Goal: Download file/media

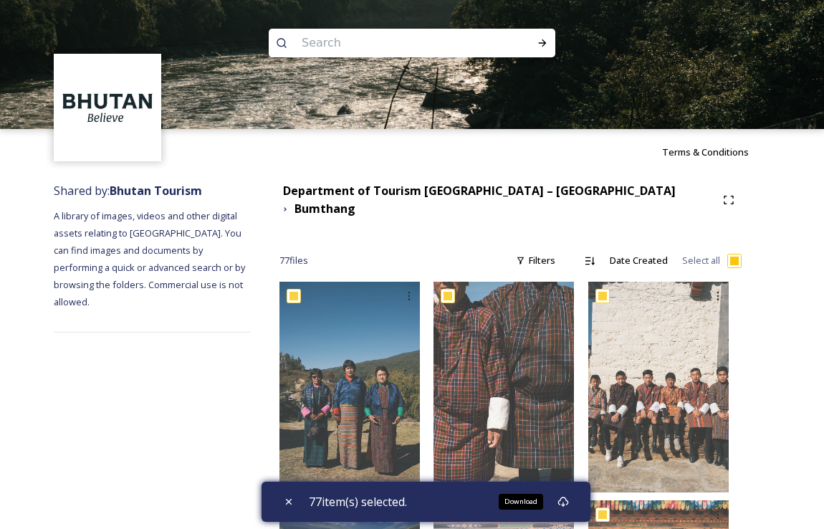
scroll to position [43, 0]
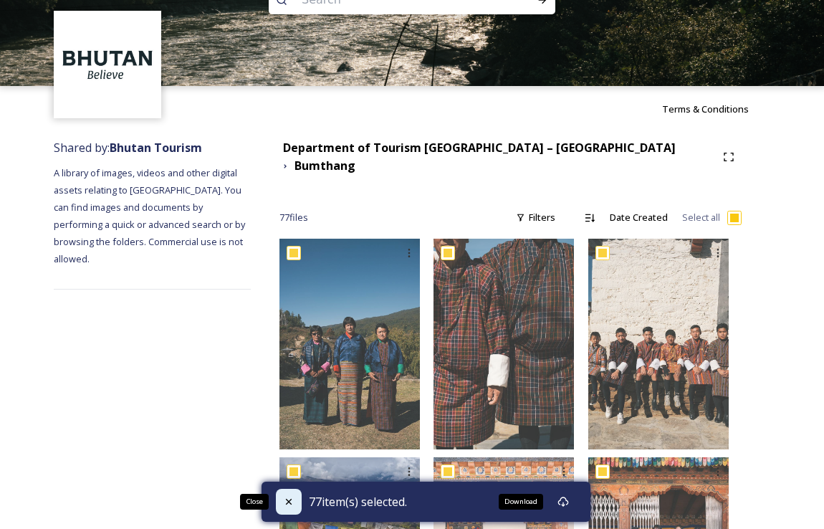
click at [287, 503] on icon at bounding box center [288, 501] width 11 height 11
checkbox input "false"
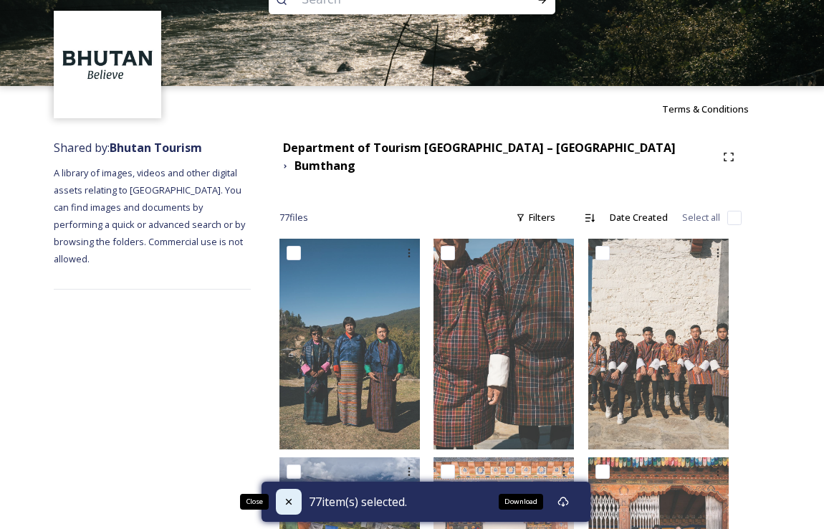
checkbox input "false"
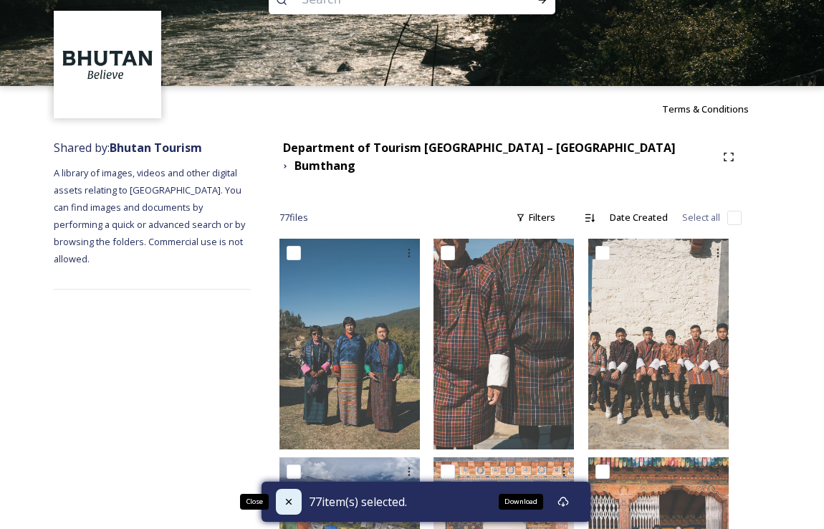
checkbox input "false"
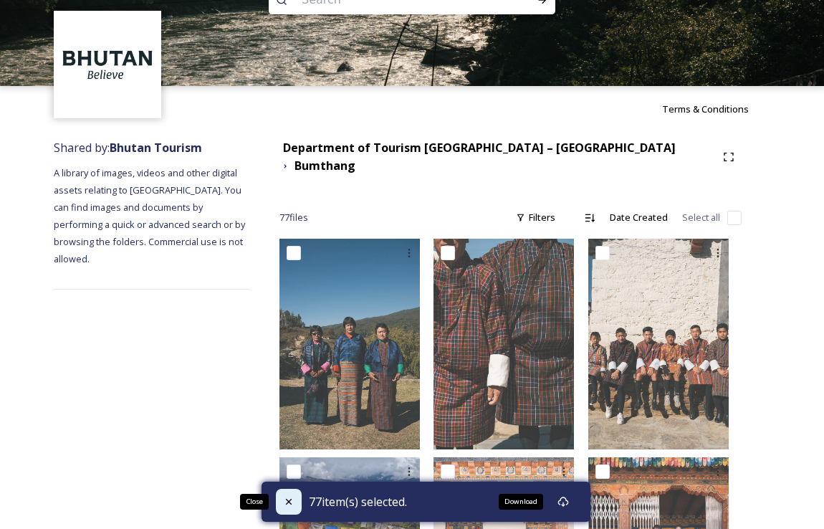
checkbox input "false"
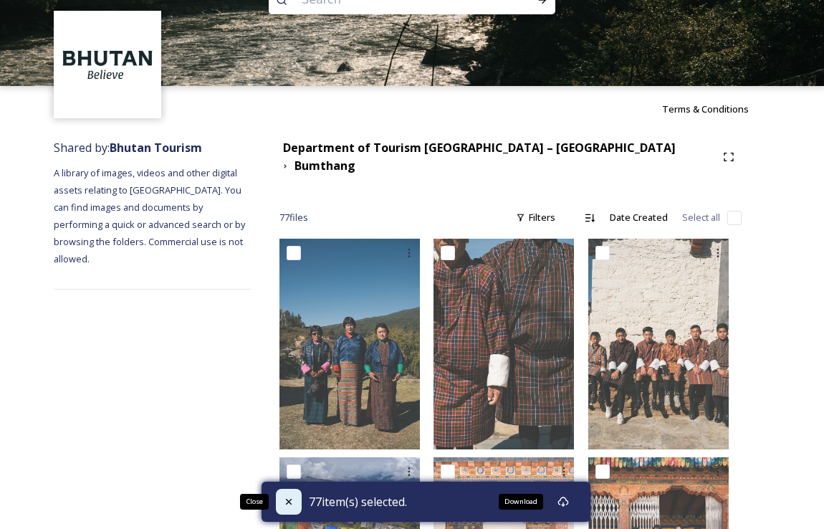
checkbox input "false"
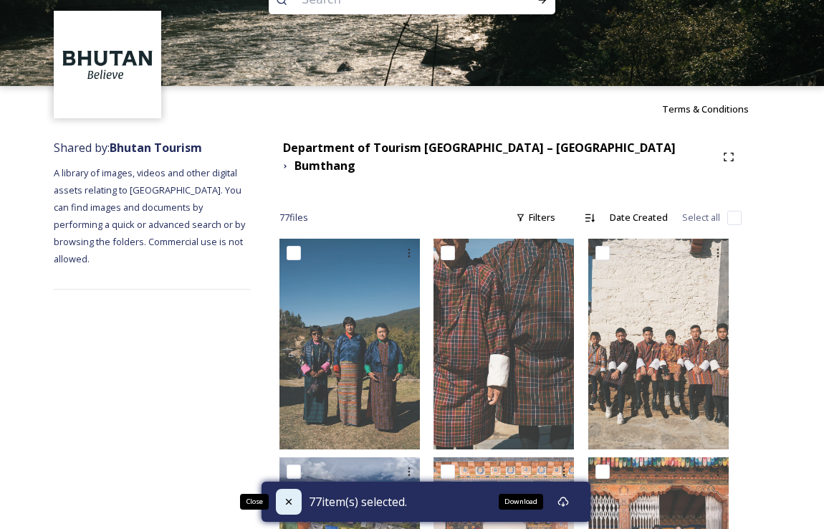
checkbox input "false"
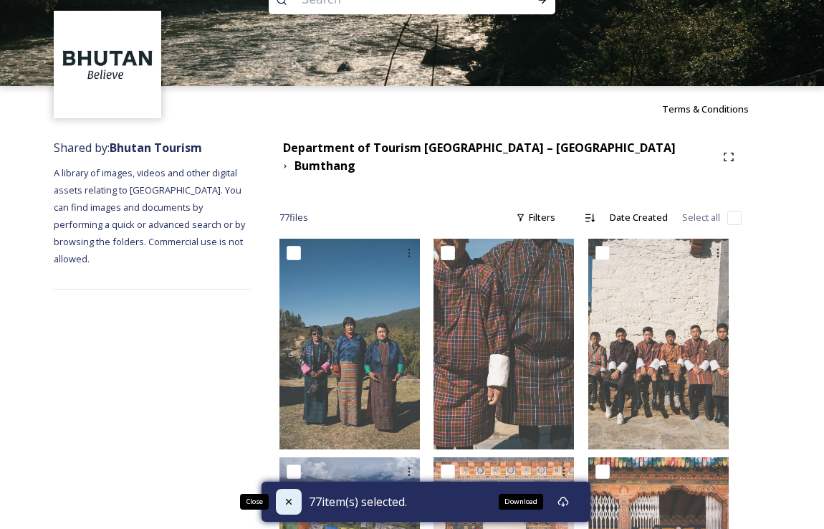
checkbox input "false"
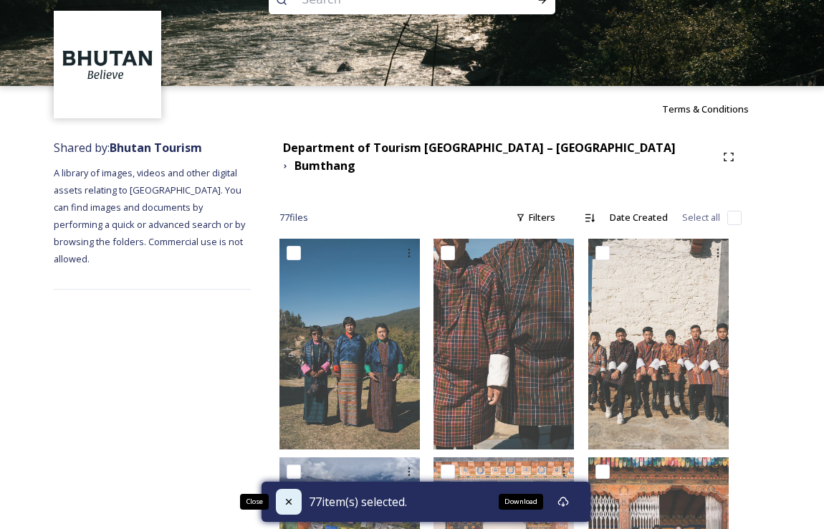
checkbox input "false"
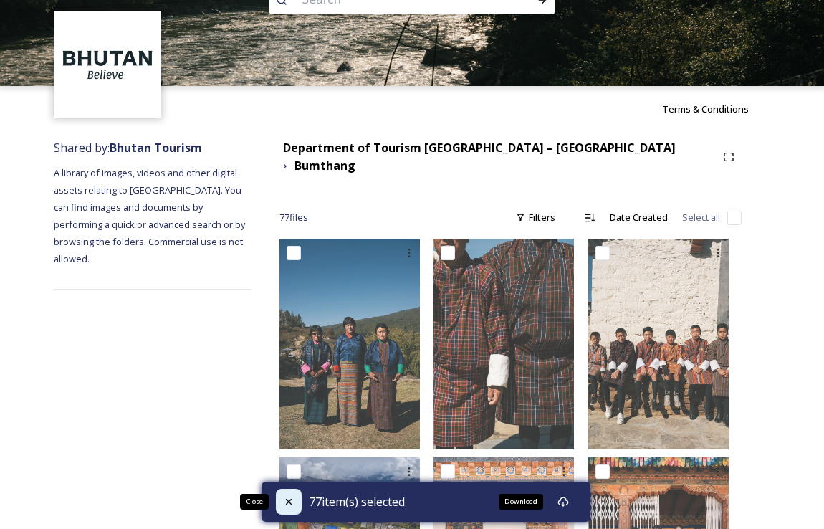
checkbox input "false"
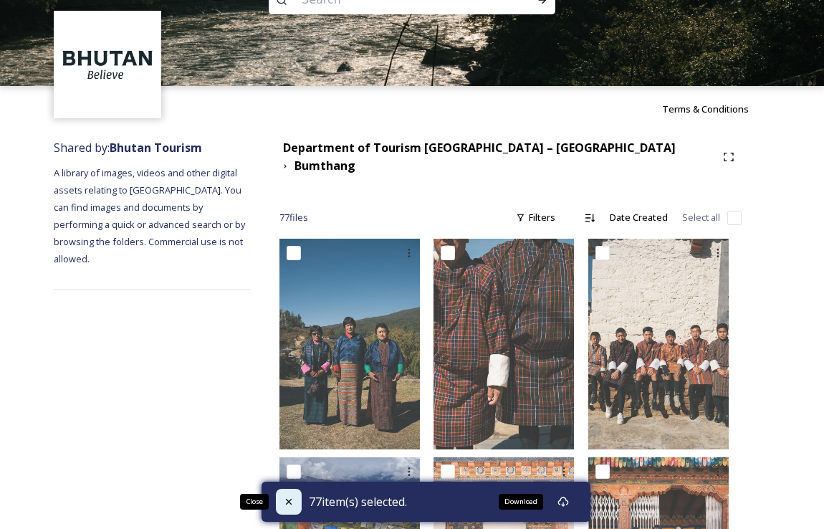
checkbox input "false"
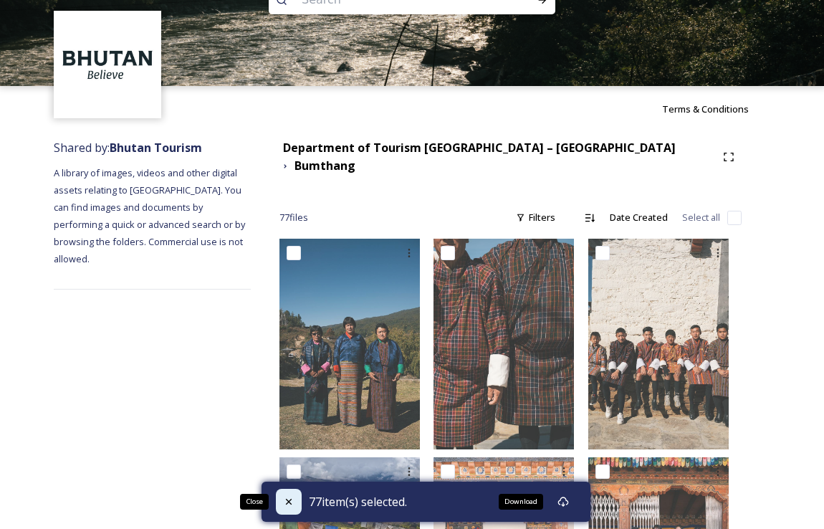
checkbox input "false"
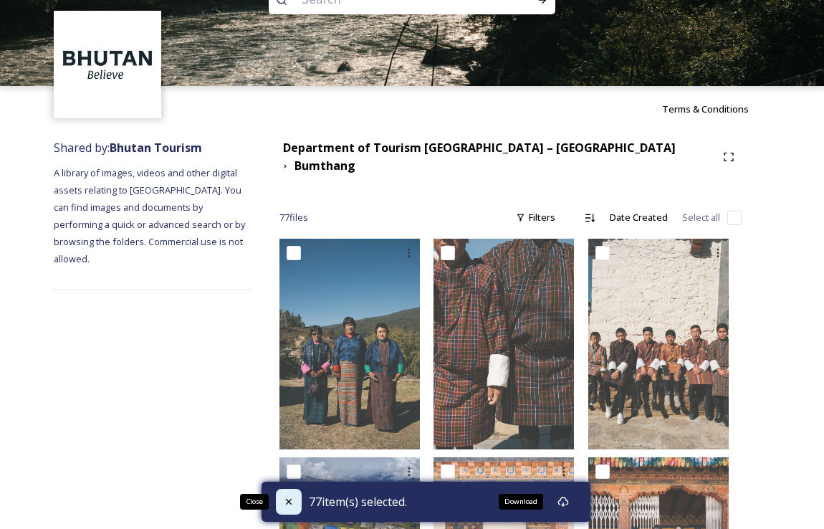
checkbox input "false"
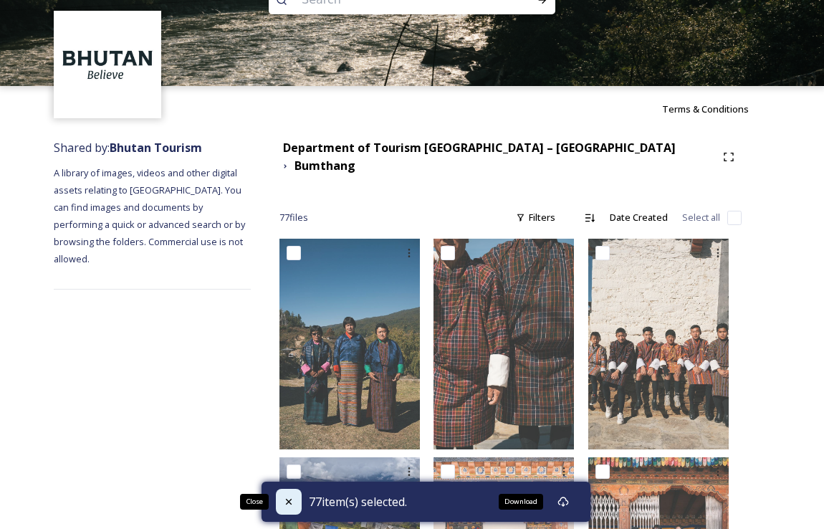
checkbox input "false"
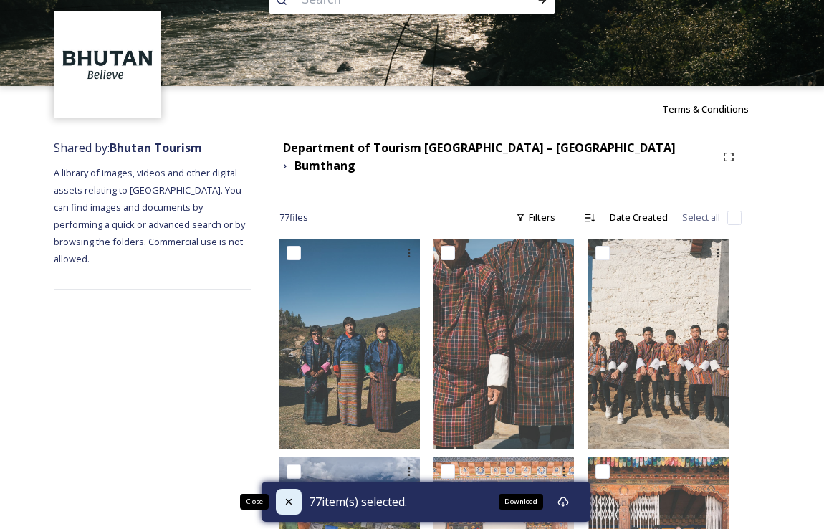
checkbox input "false"
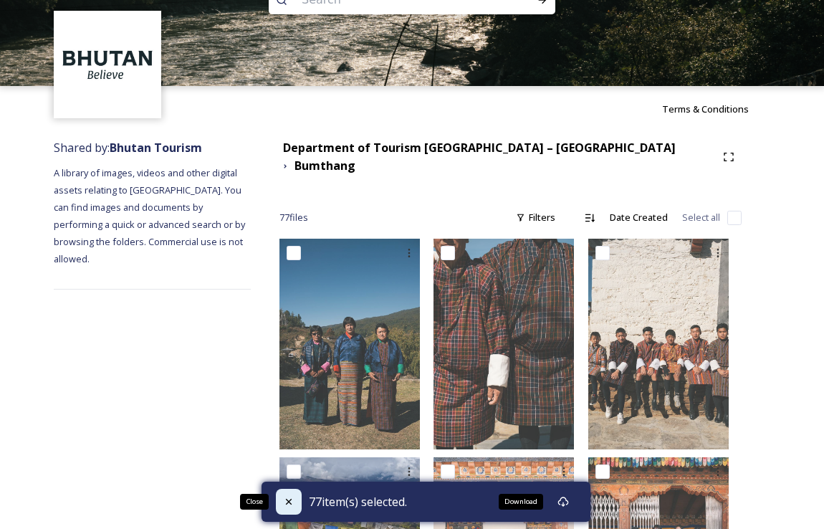
checkbox input "false"
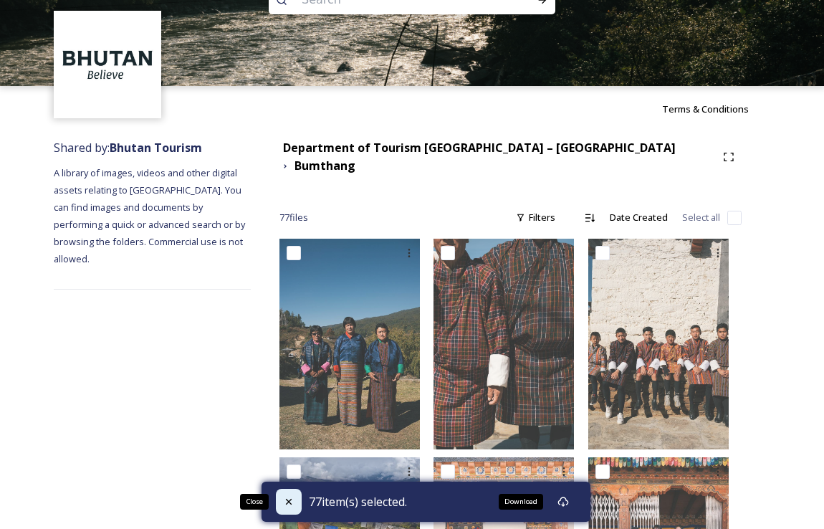
checkbox input "false"
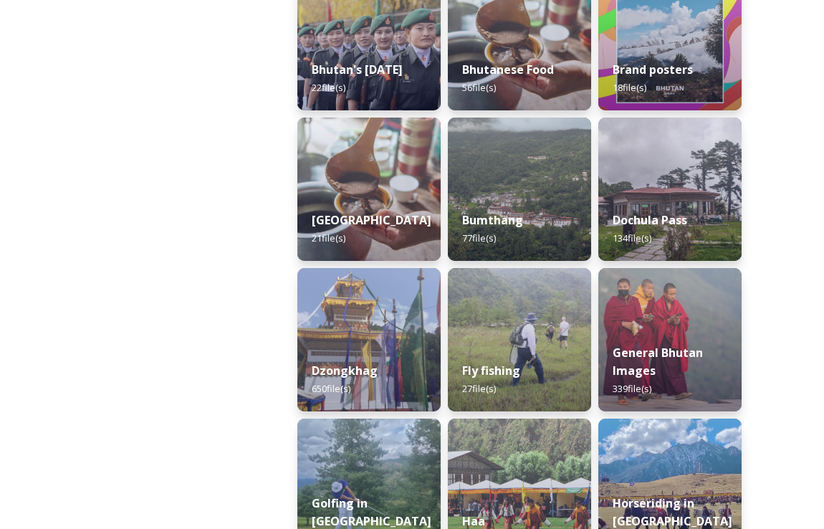
scroll to position [410, 0]
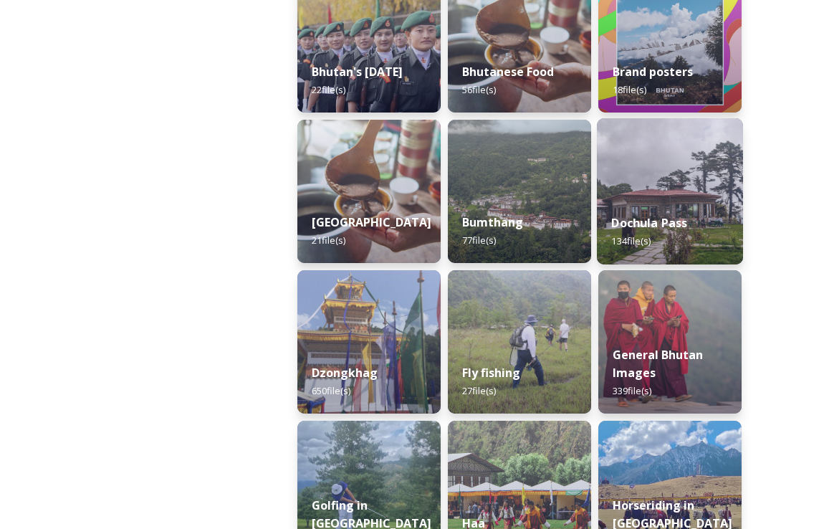
click at [640, 209] on div "Dochula Pass 134 file(s)" at bounding box center [670, 231] width 146 height 65
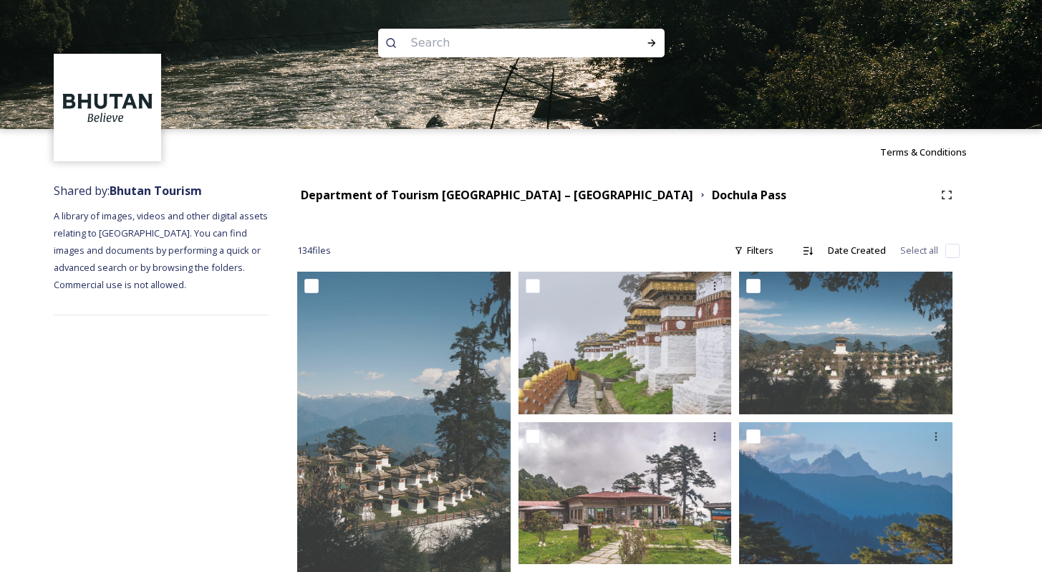
click at [823, 252] on input "checkbox" at bounding box center [953, 251] width 14 height 14
checkbox input "true"
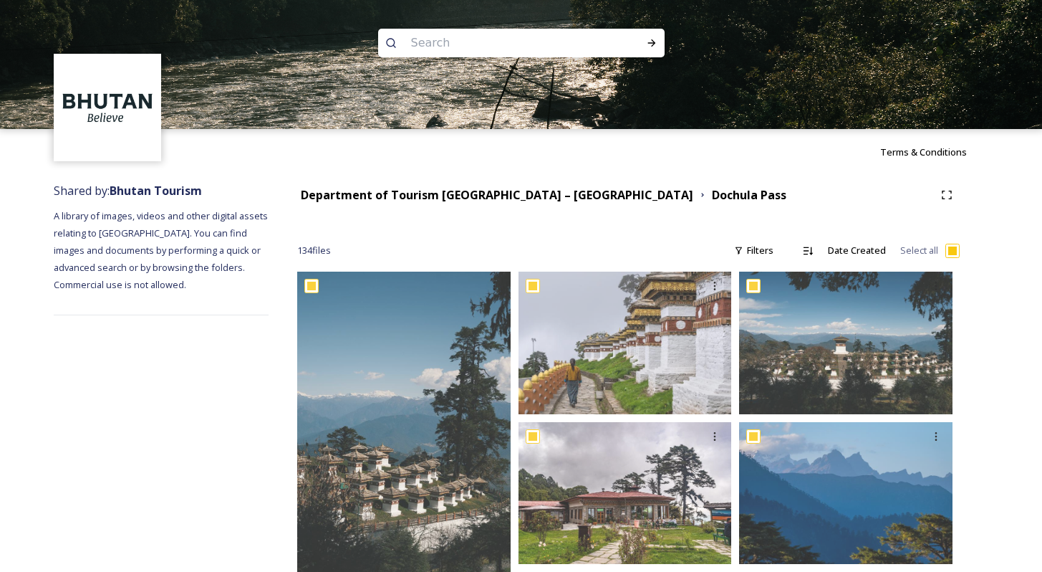
checkbox input "true"
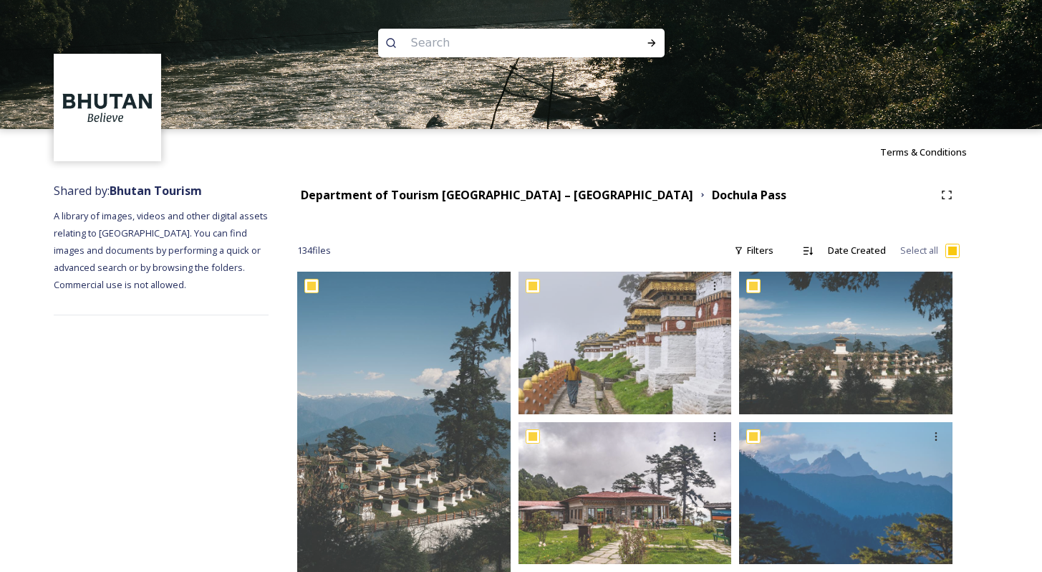
checkbox input "true"
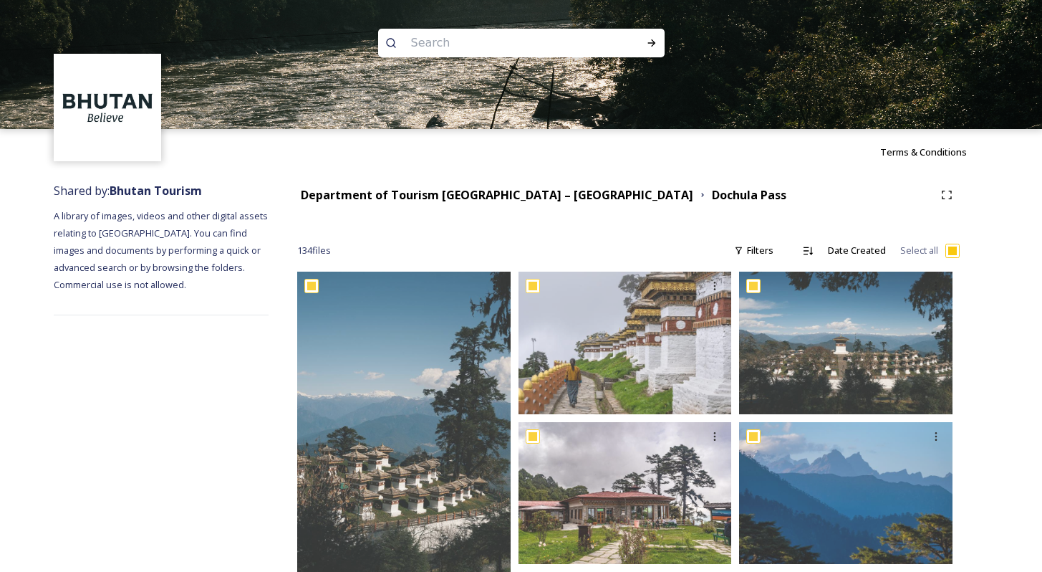
checkbox input "true"
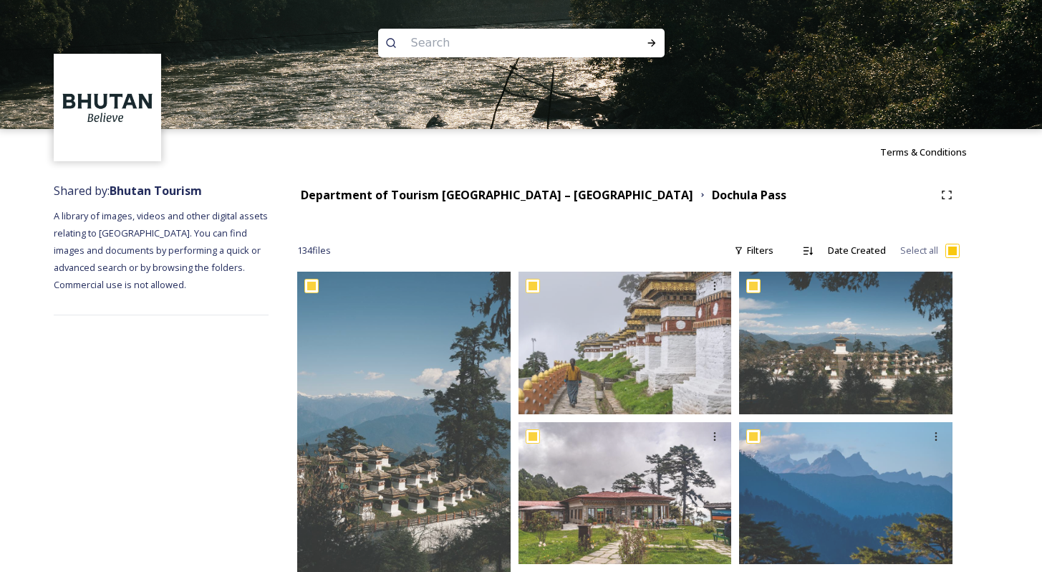
checkbox input "true"
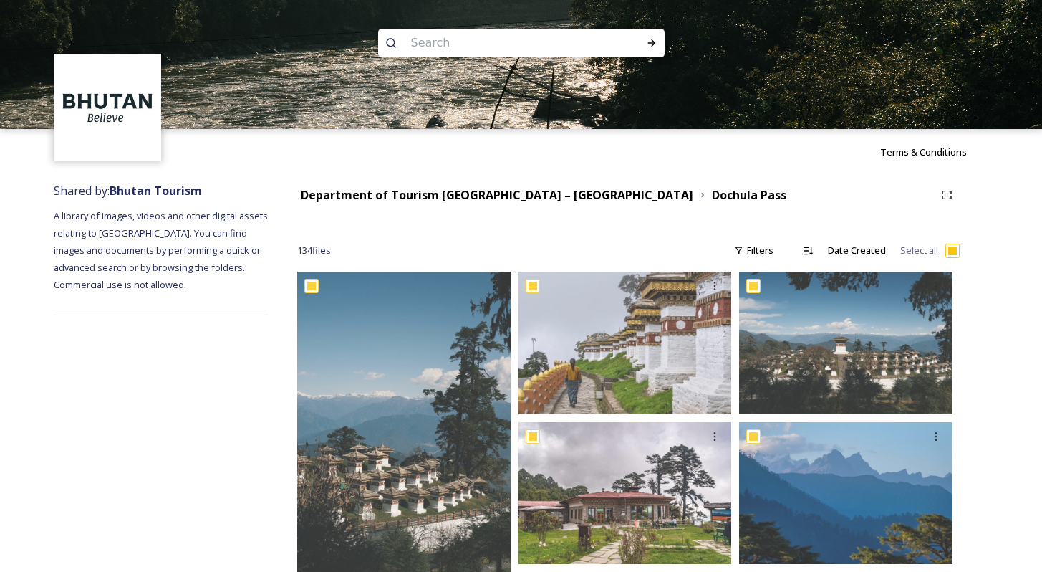
checkbox input "true"
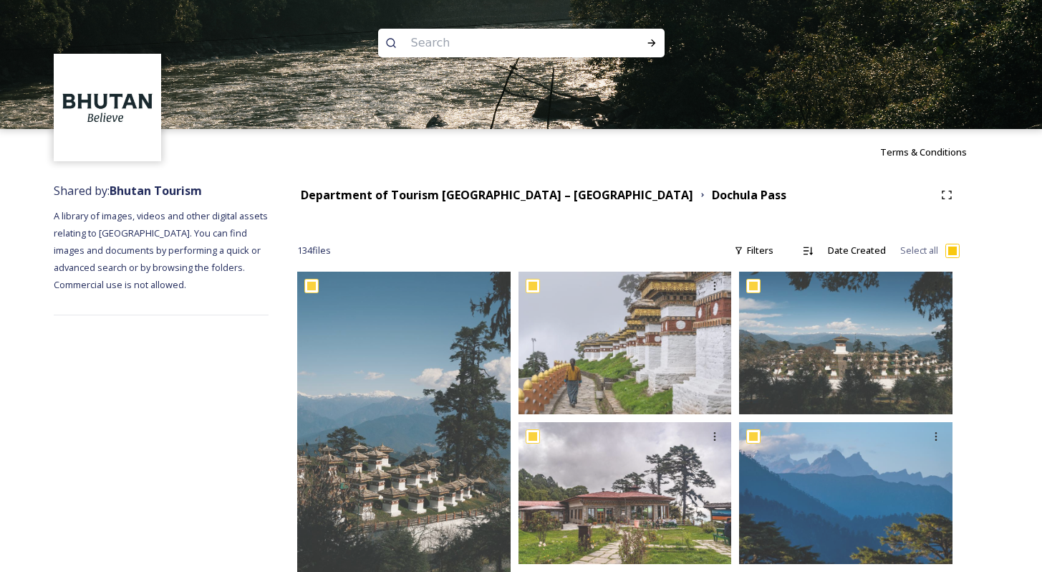
checkbox input "true"
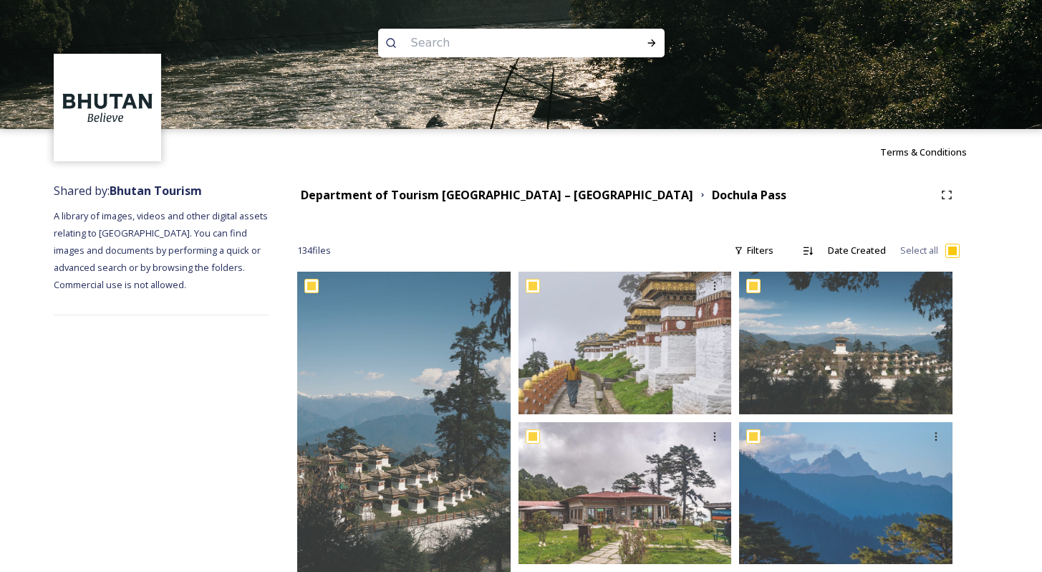
checkbox input "true"
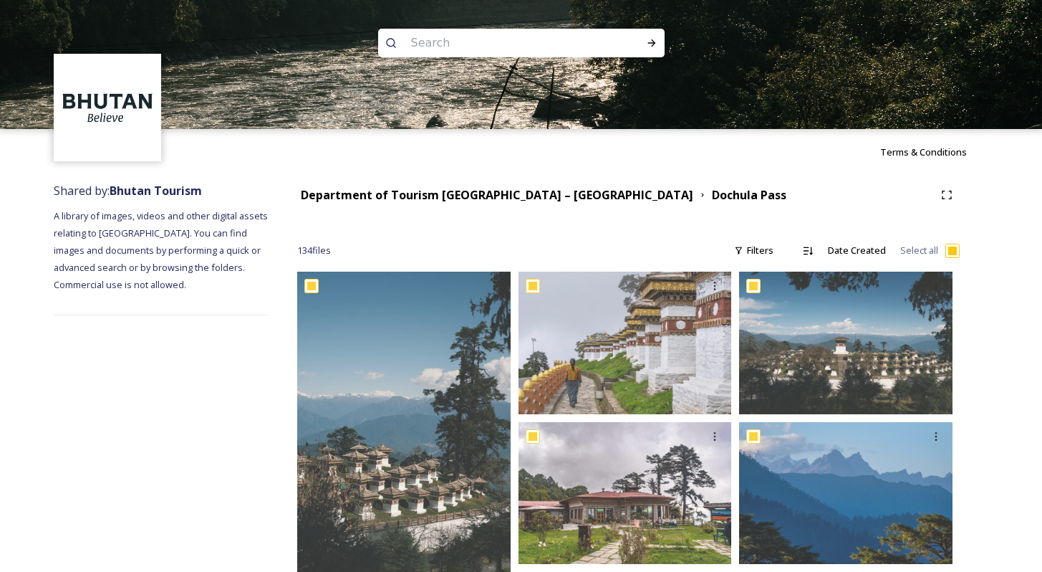
checkbox input "true"
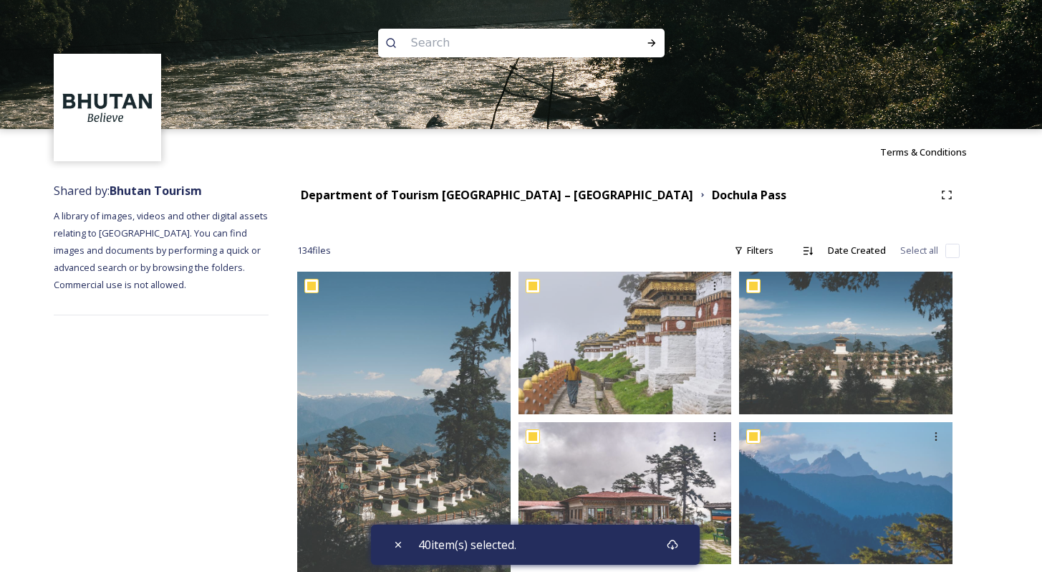
checkbox input "false"
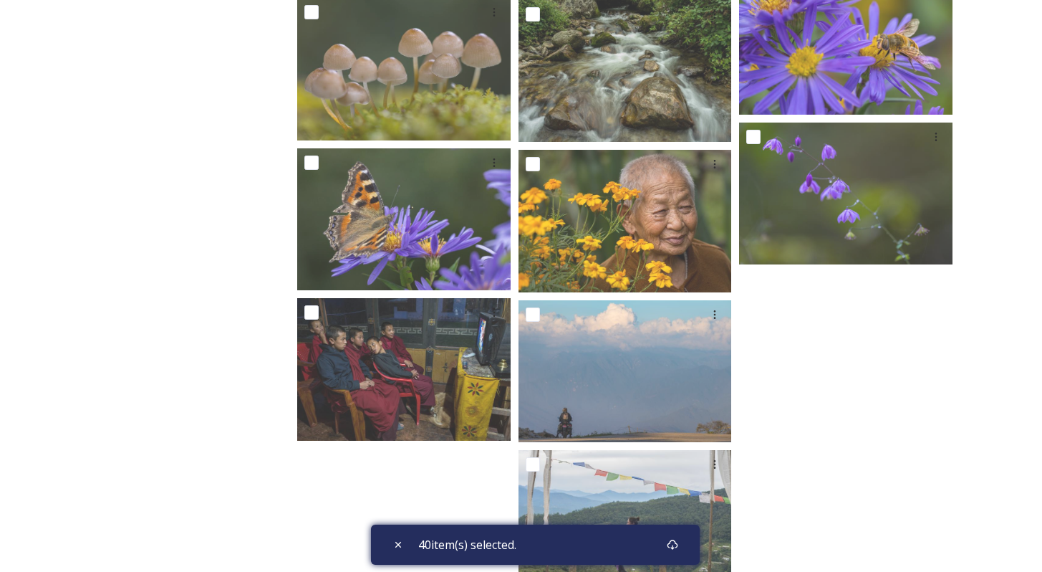
scroll to position [4508, 0]
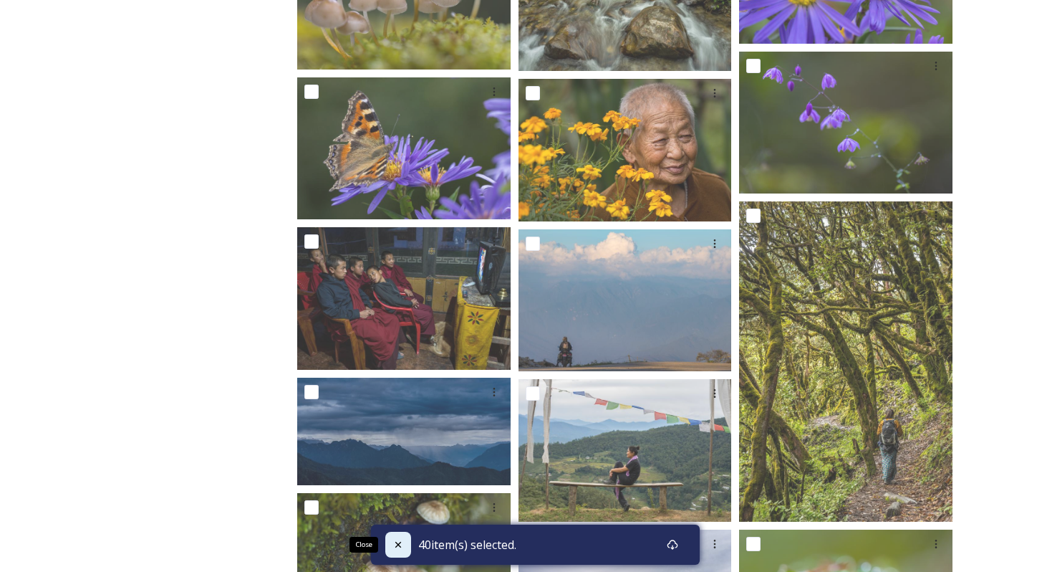
click at [396, 528] on icon at bounding box center [398, 545] width 6 height 6
checkbox input "false"
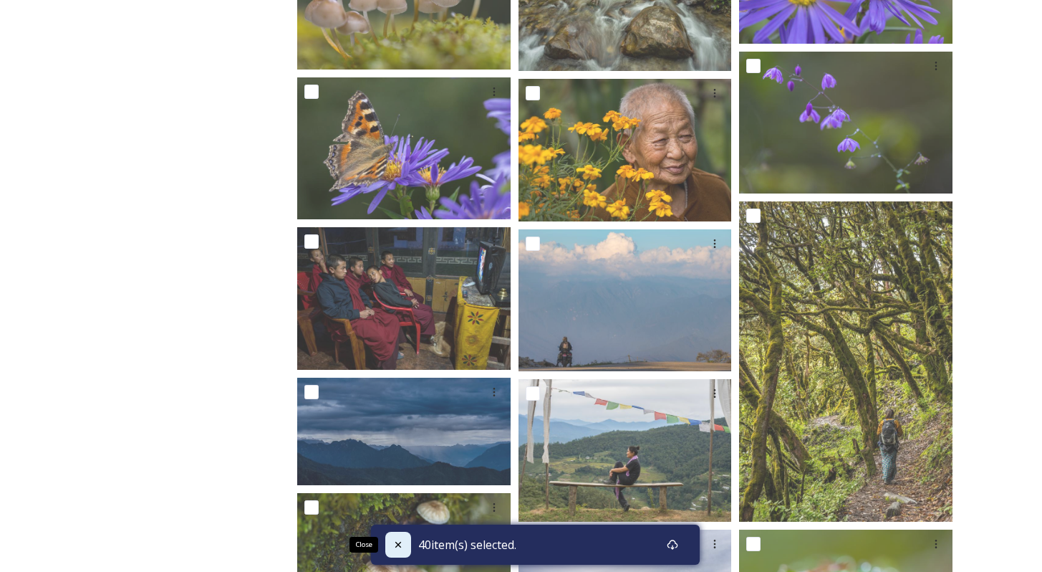
checkbox input "false"
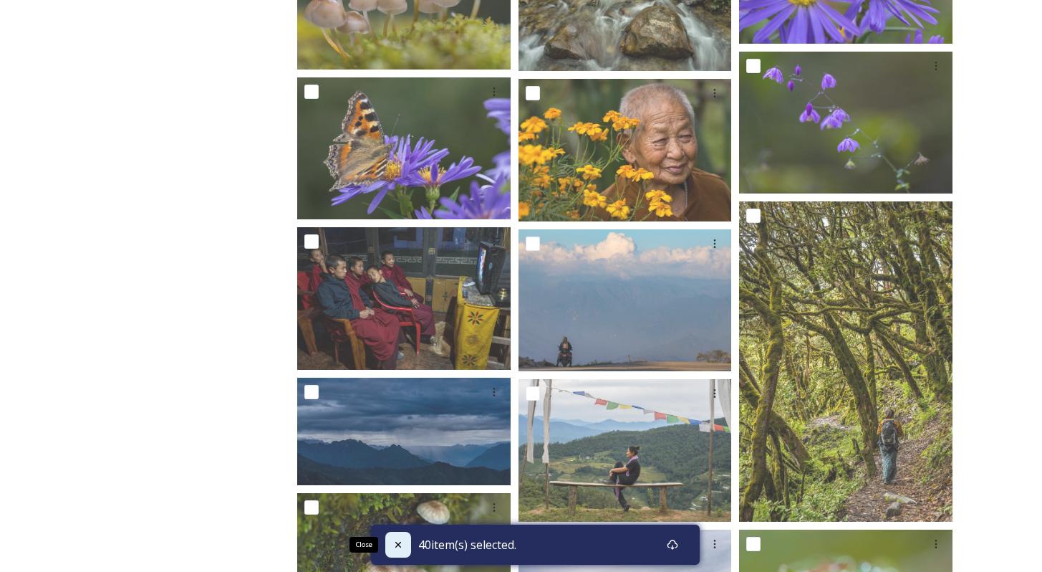
checkbox input "false"
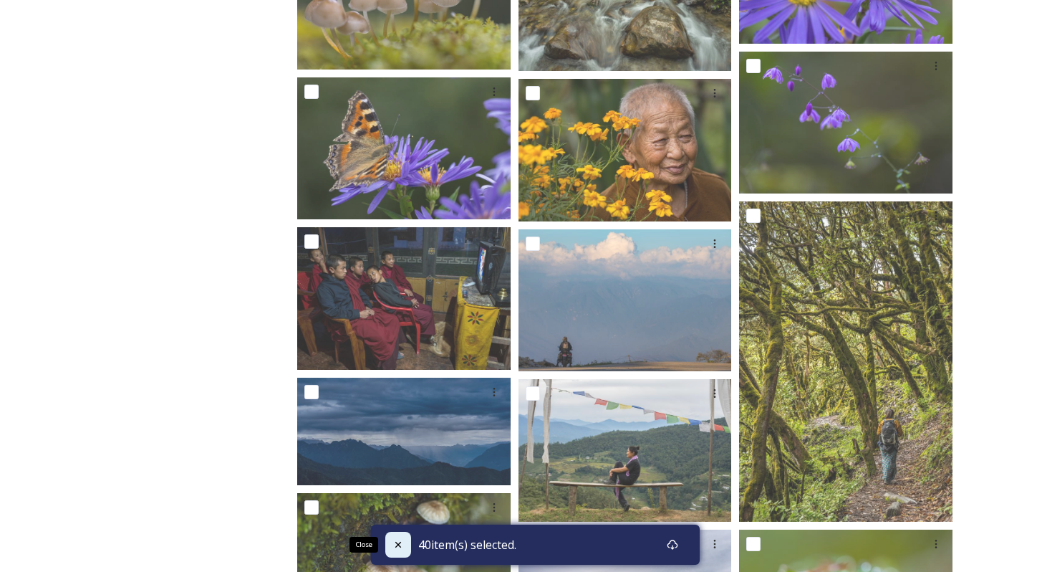
checkbox input "false"
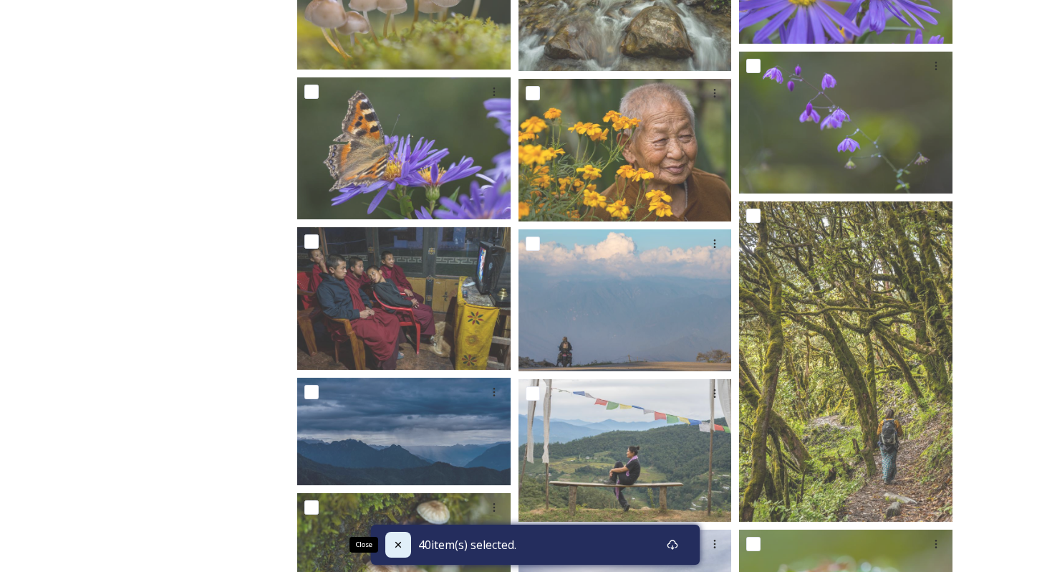
checkbox input "false"
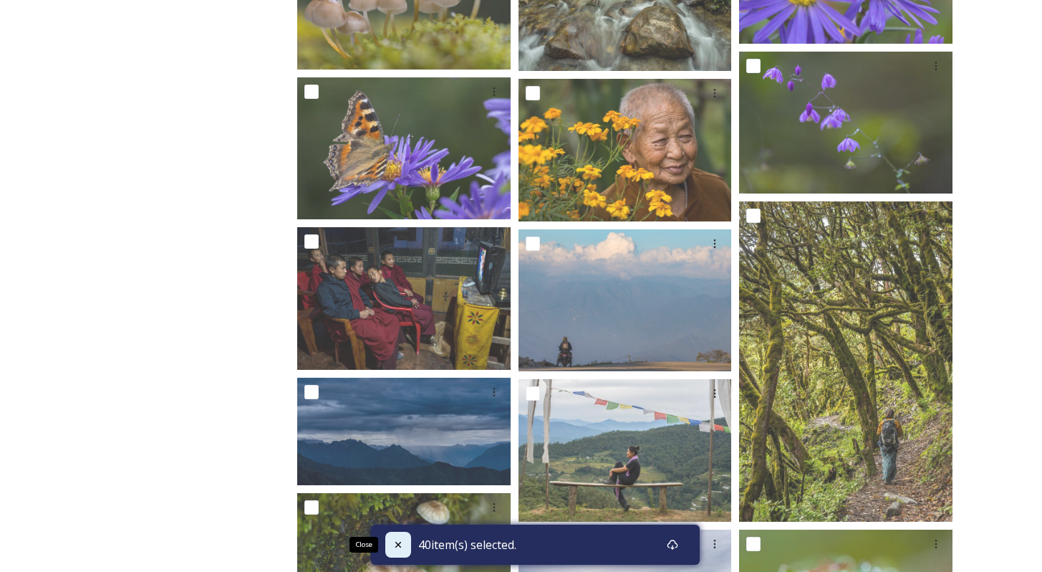
checkbox input "false"
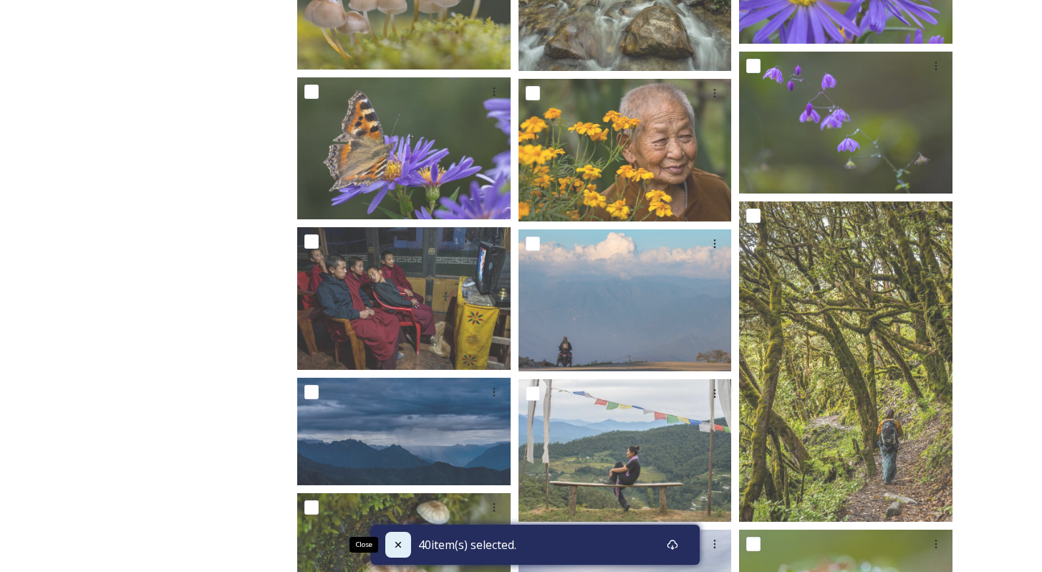
checkbox input "false"
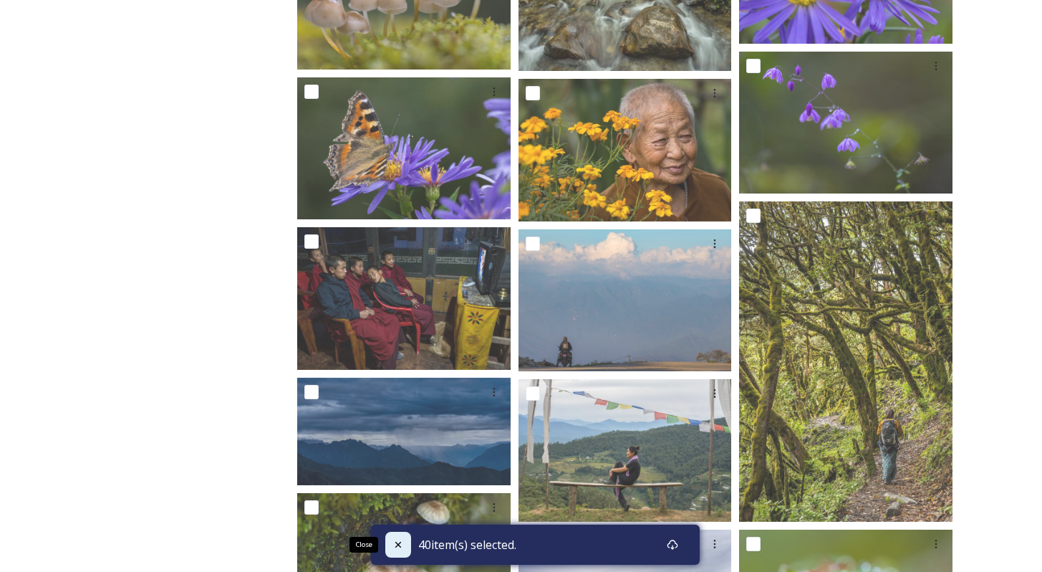
checkbox input "false"
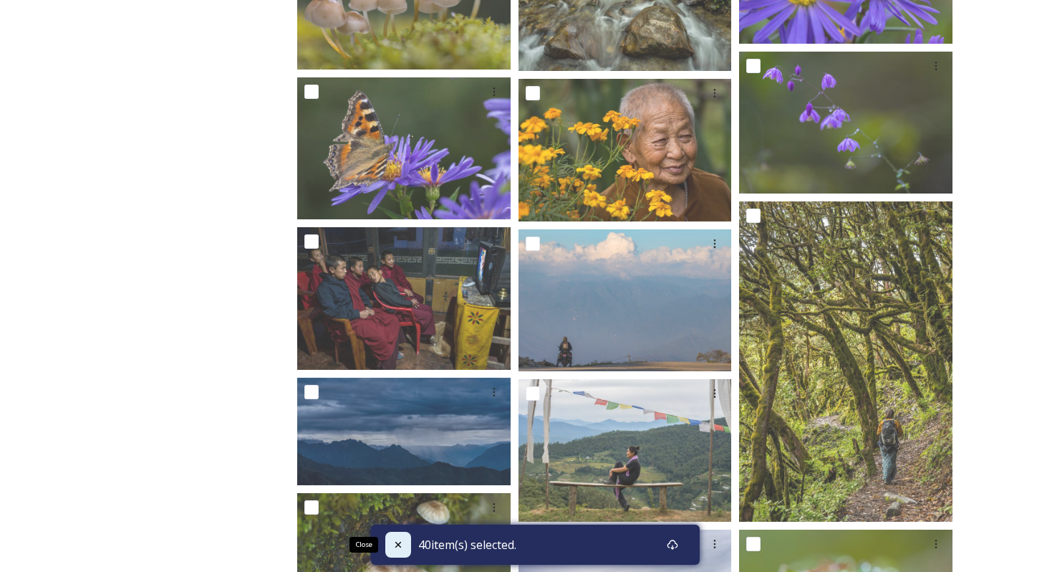
checkbox input "false"
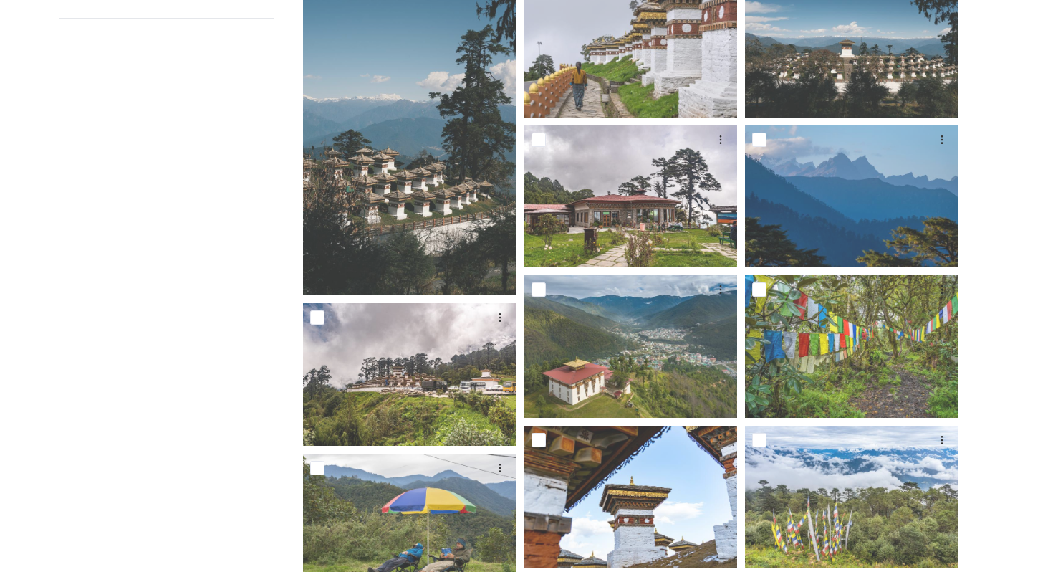
scroll to position [0, 0]
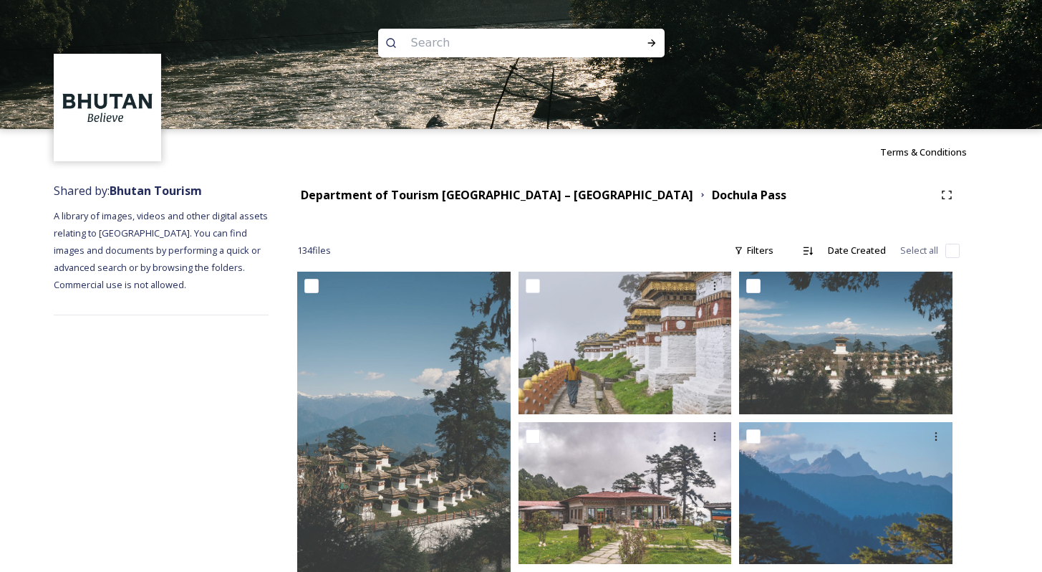
click at [823, 251] on input "checkbox" at bounding box center [953, 251] width 14 height 14
checkbox input "true"
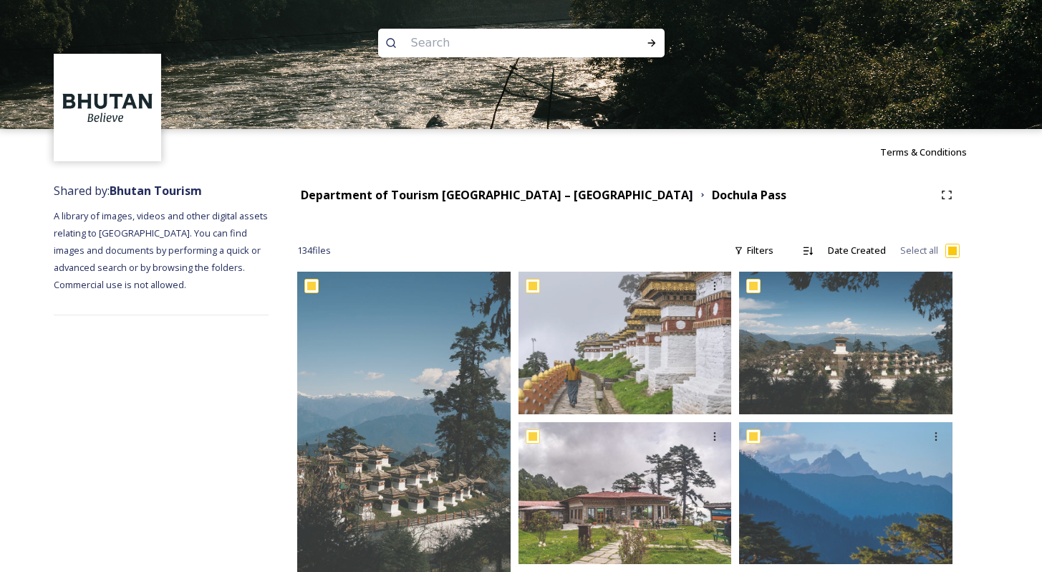
checkbox input "true"
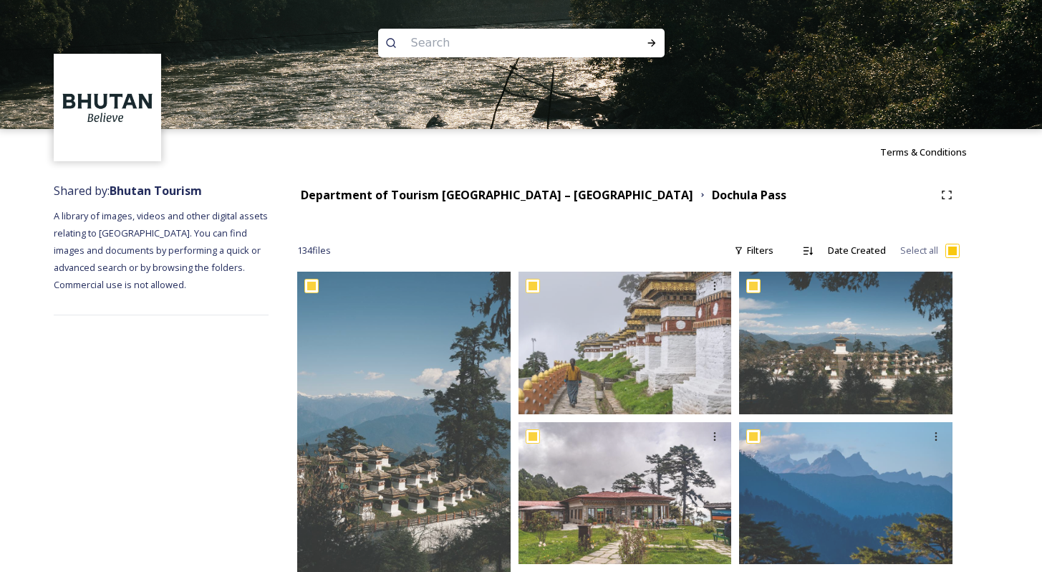
checkbox input "true"
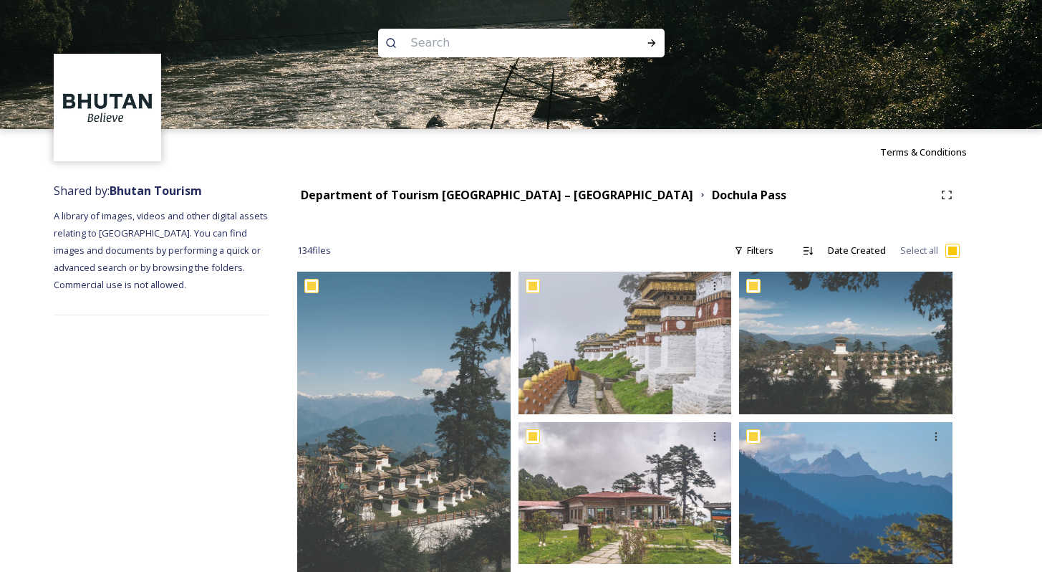
checkbox input "true"
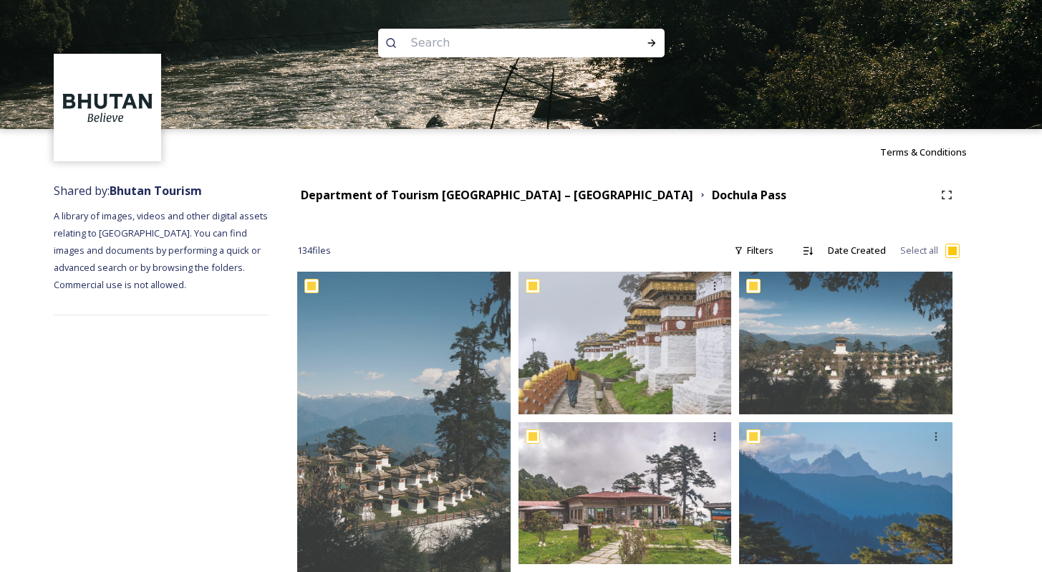
checkbox input "true"
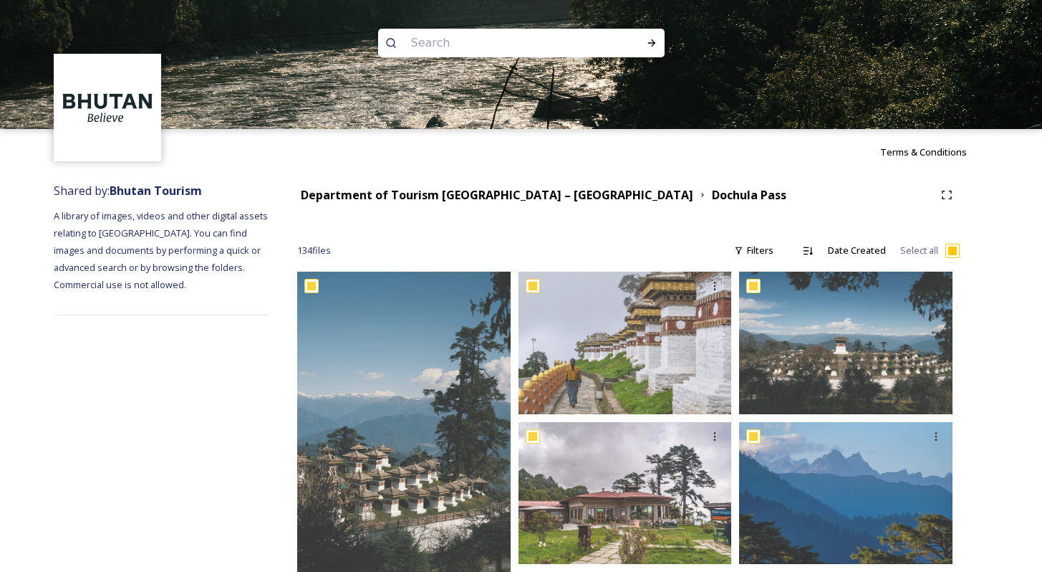
checkbox input "true"
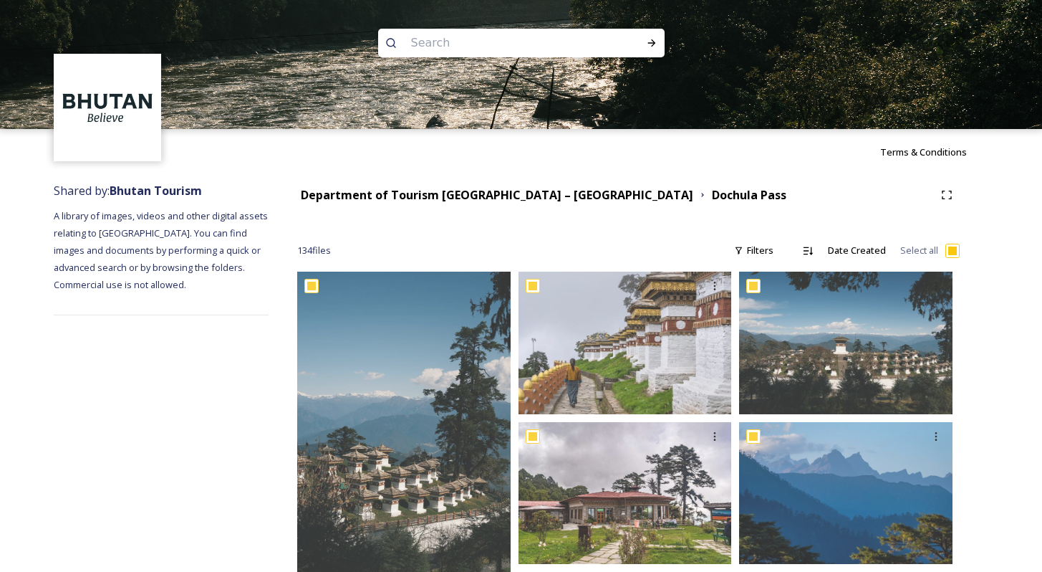
checkbox input "true"
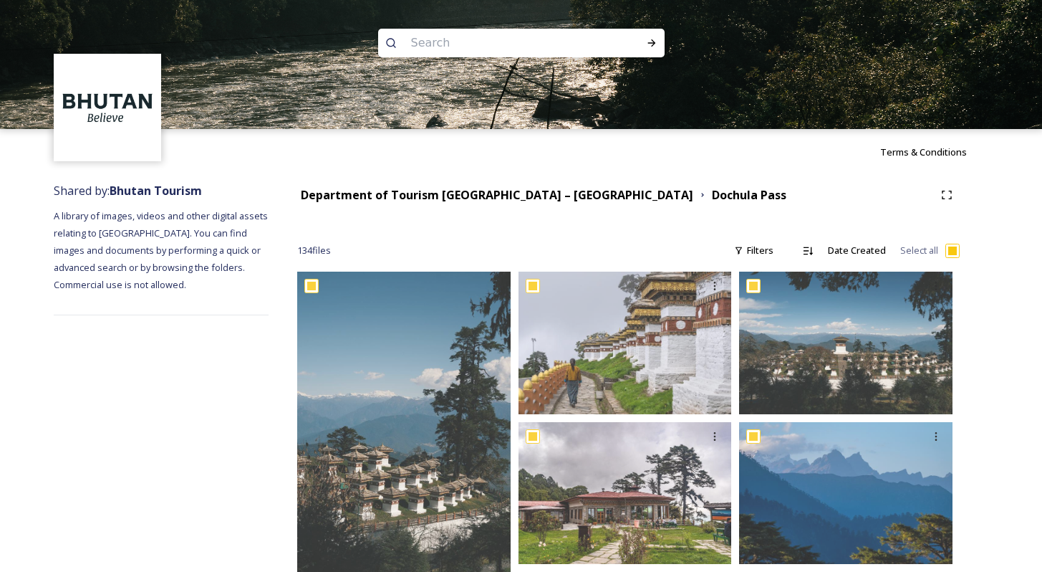
checkbox input "true"
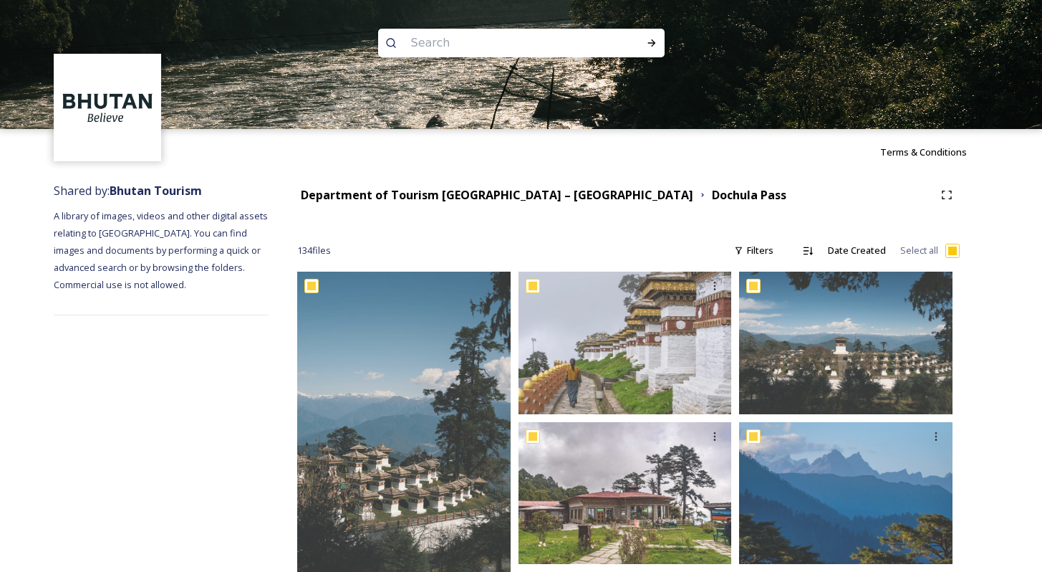
checkbox input "true"
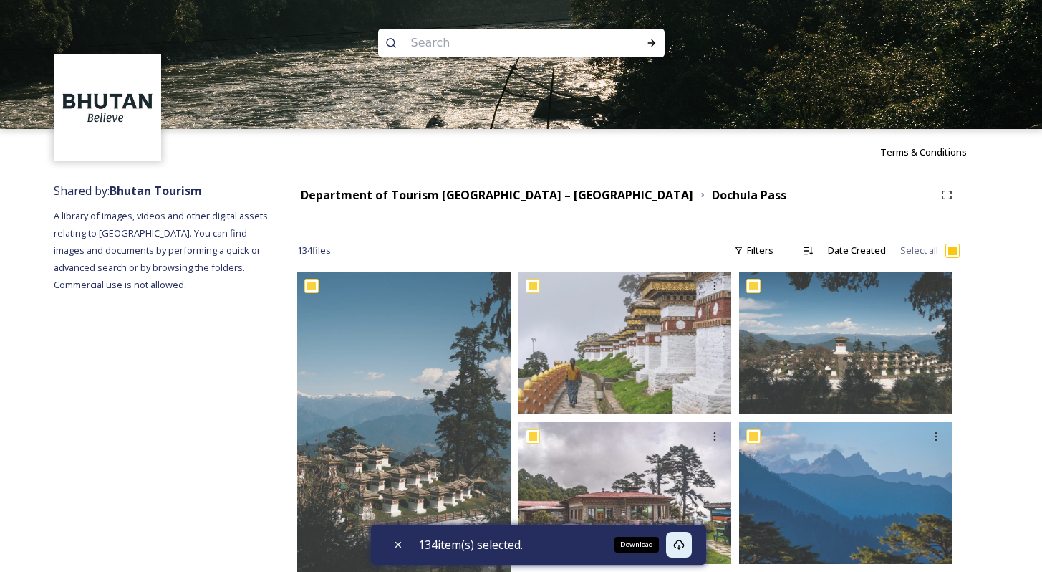
click at [684, 528] on icon at bounding box center [678, 544] width 11 height 11
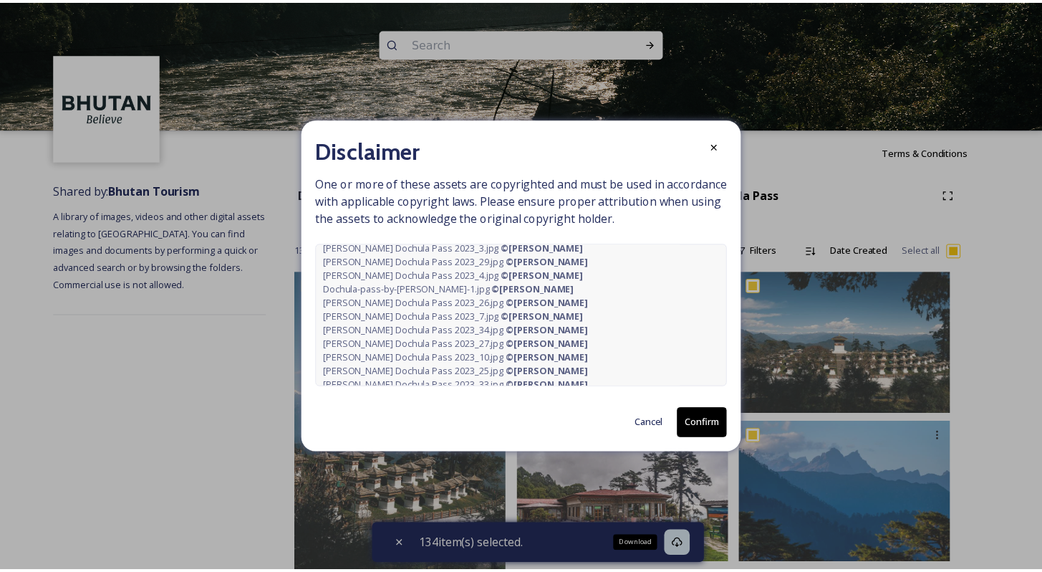
scroll to position [175, 0]
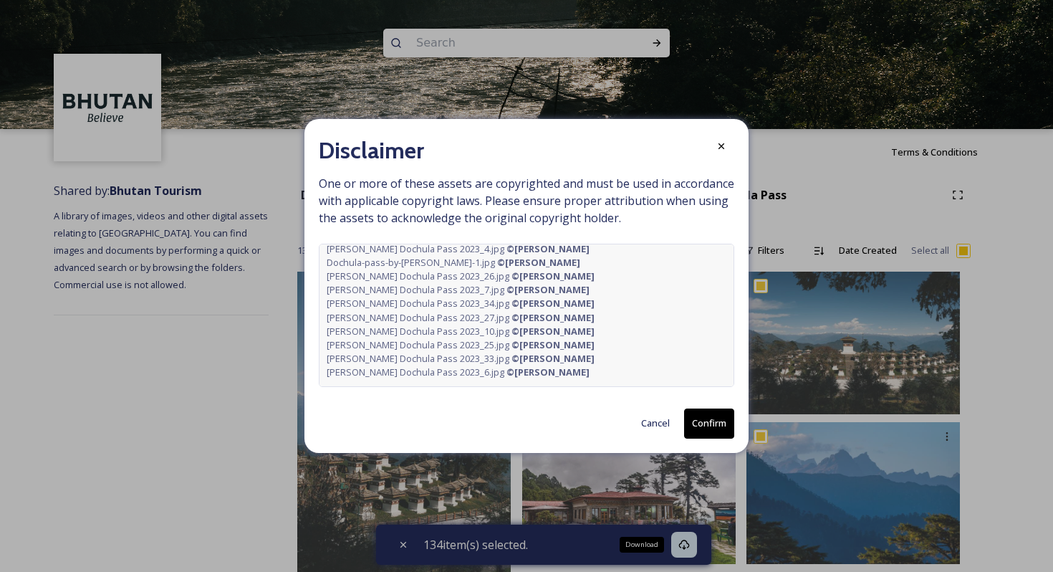
click at [708, 424] on button "Confirm" at bounding box center [709, 422] width 50 height 29
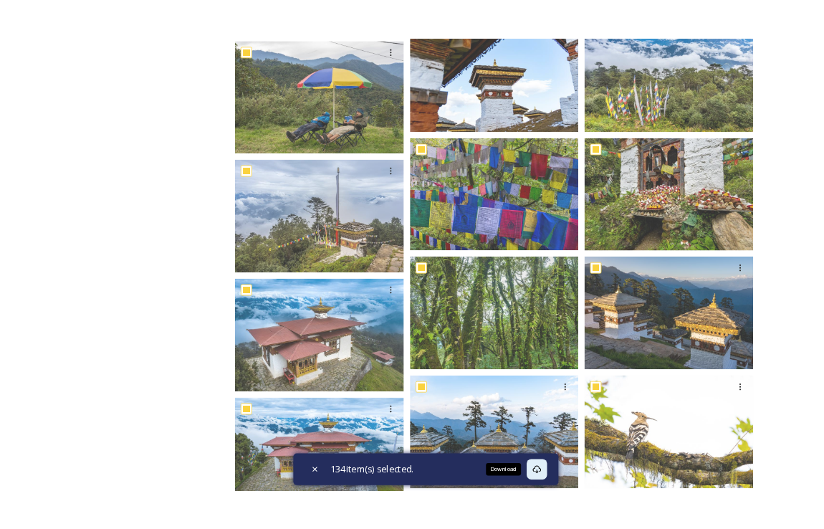
scroll to position [733, 0]
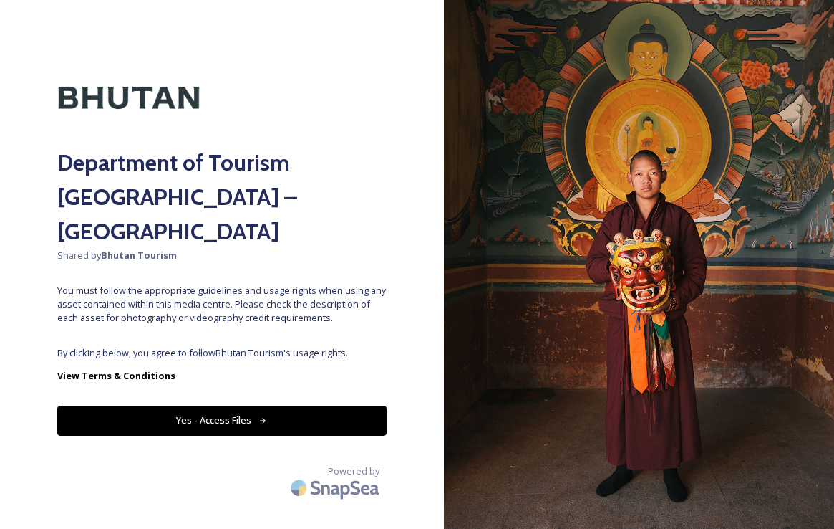
click at [219, 405] on button "Yes - Access Files" at bounding box center [221, 419] width 329 height 29
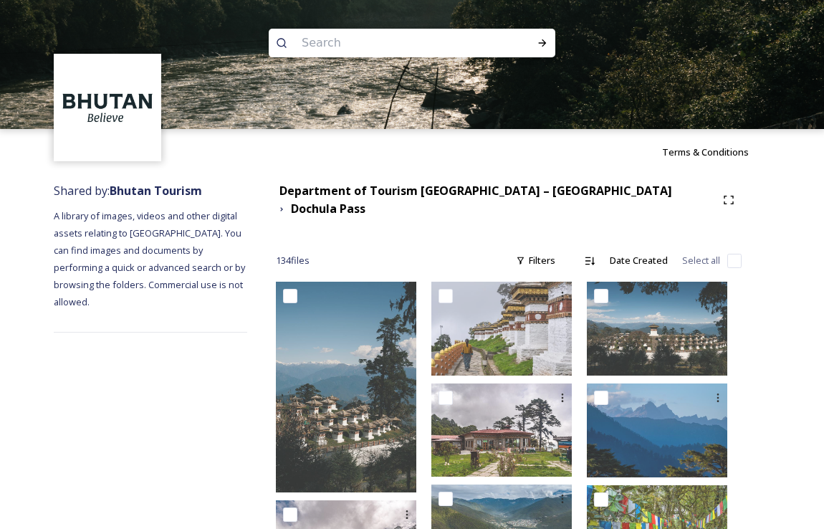
click at [733, 254] on input "checkbox" at bounding box center [734, 261] width 14 height 14
checkbox input "true"
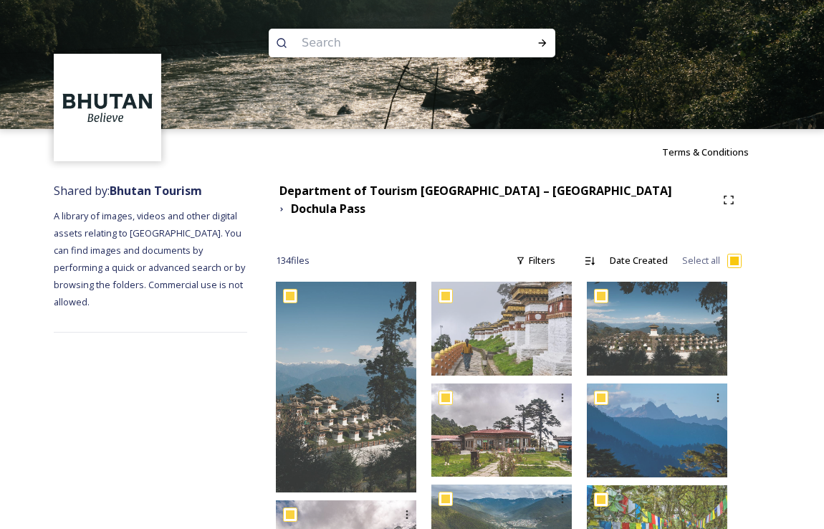
checkbox input "true"
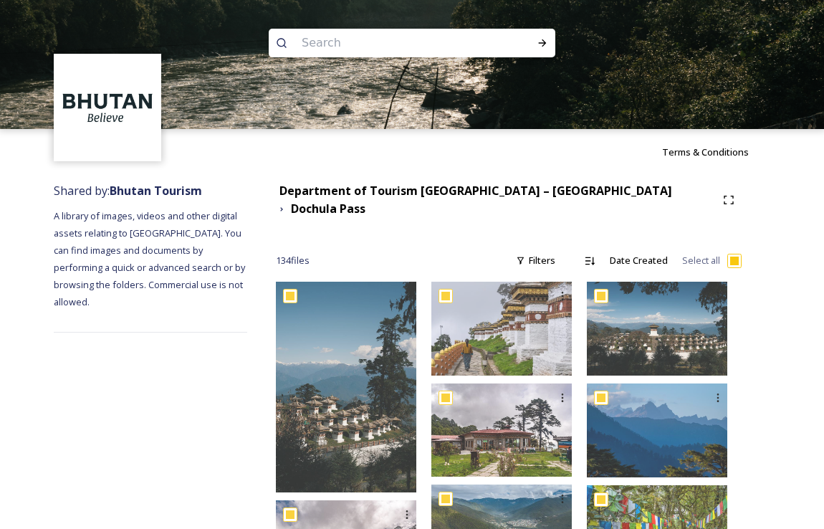
checkbox input "true"
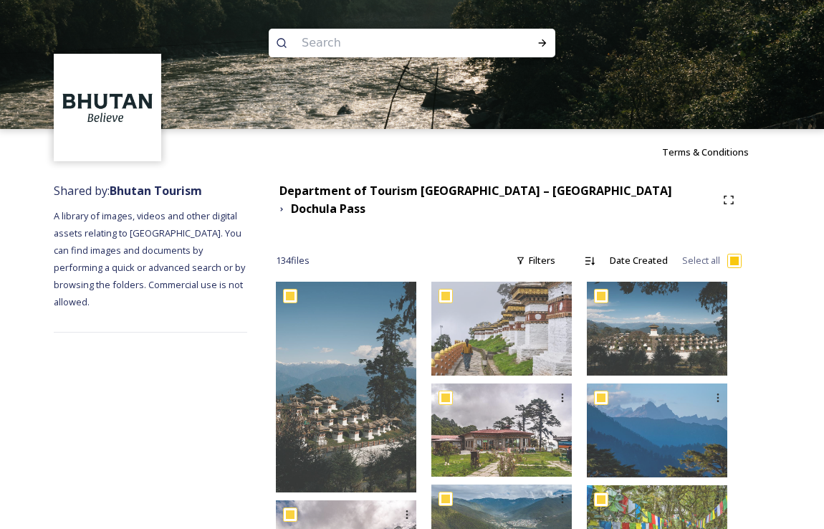
checkbox input "true"
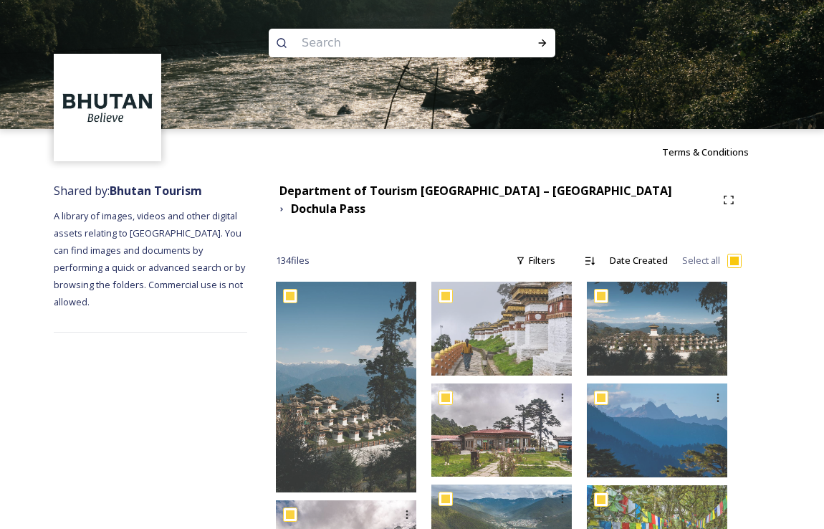
checkbox input "true"
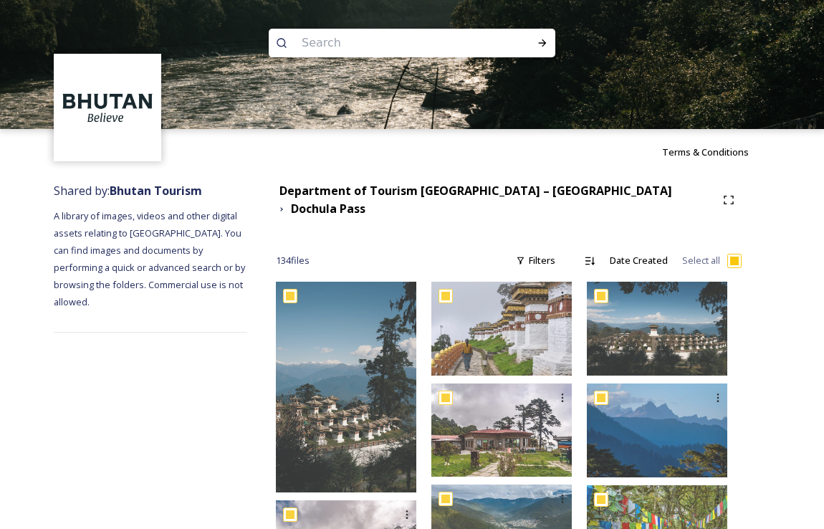
checkbox input "true"
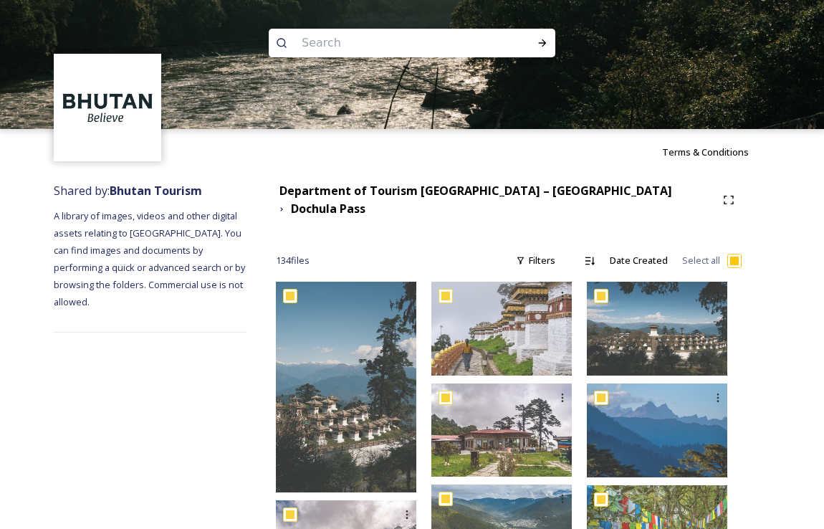
checkbox input "true"
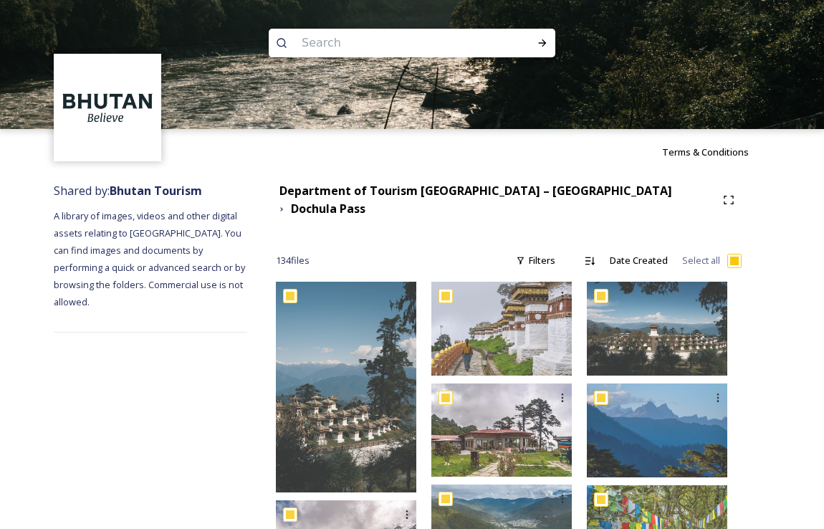
checkbox input "true"
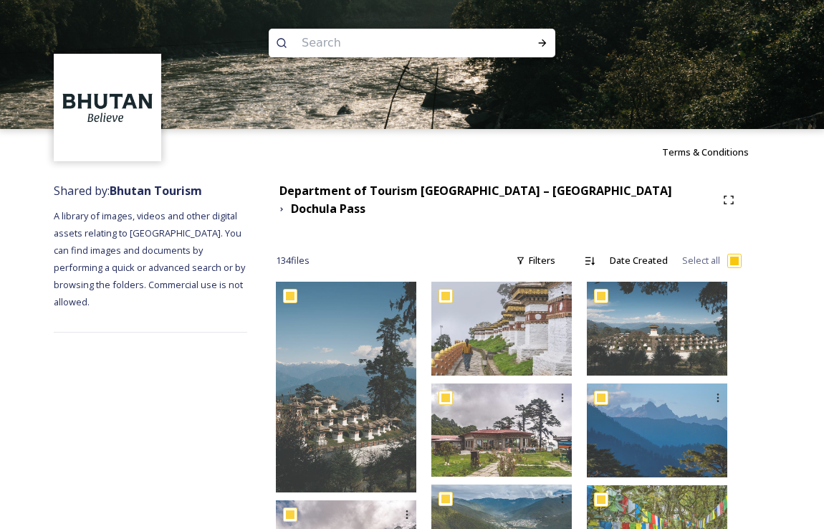
checkbox input "true"
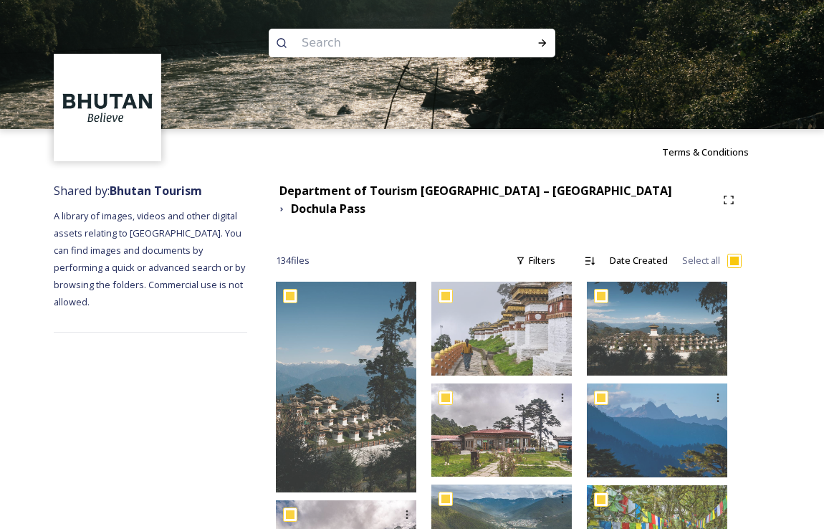
checkbox input "true"
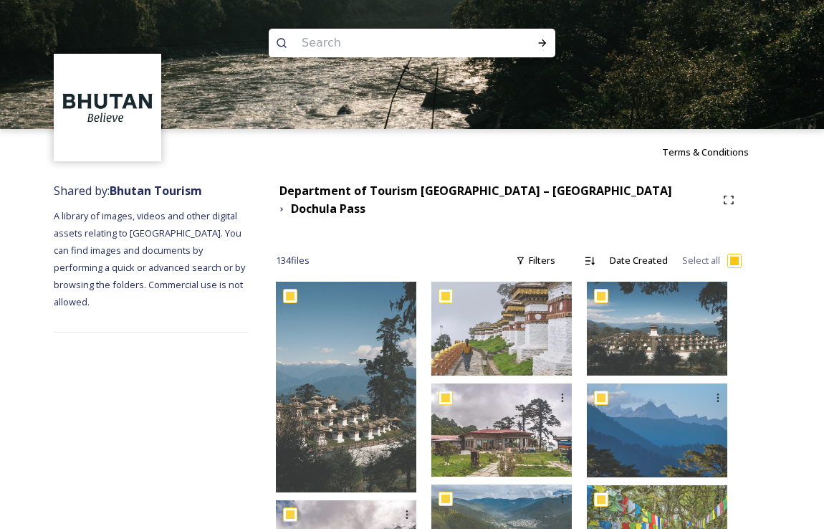
checkbox input "true"
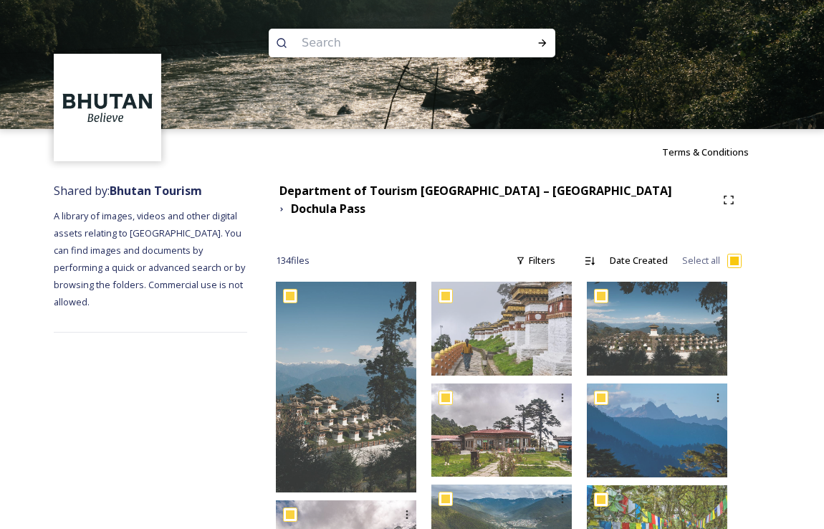
checkbox input "true"
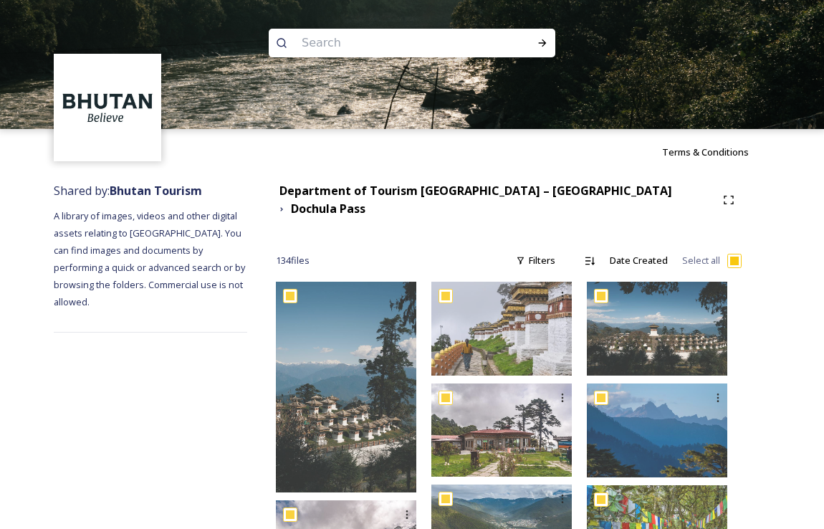
checkbox input "true"
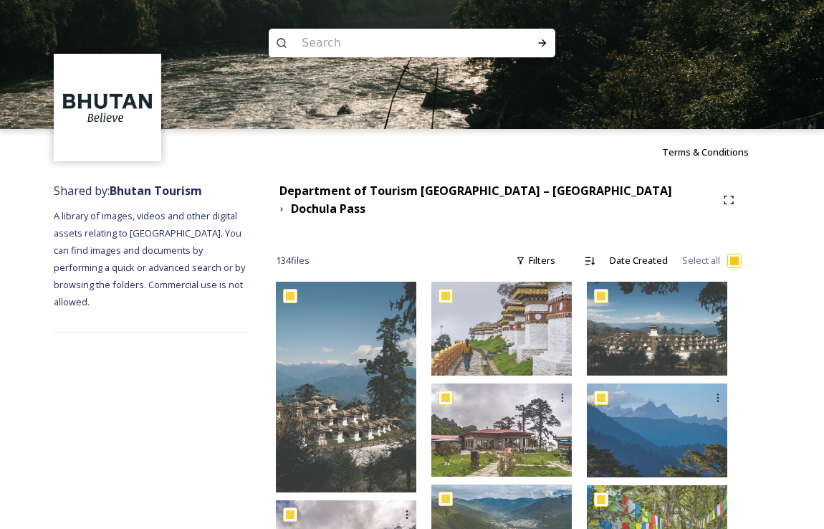
checkbox input "true"
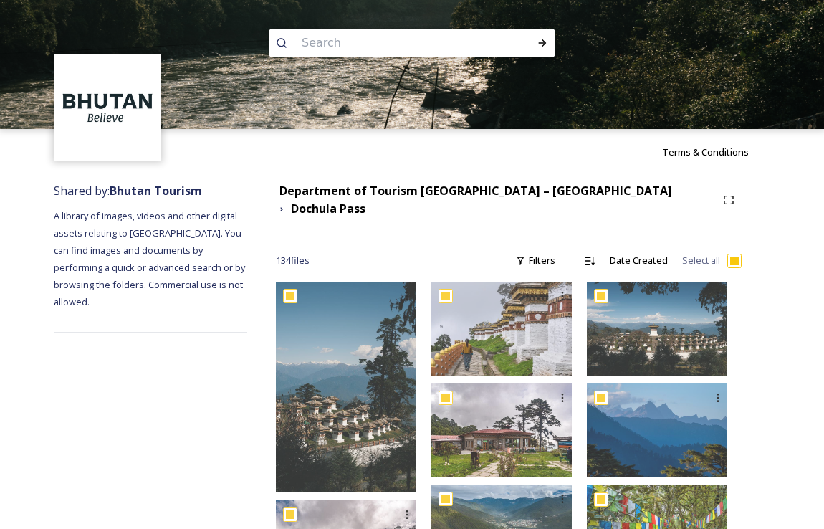
checkbox input "true"
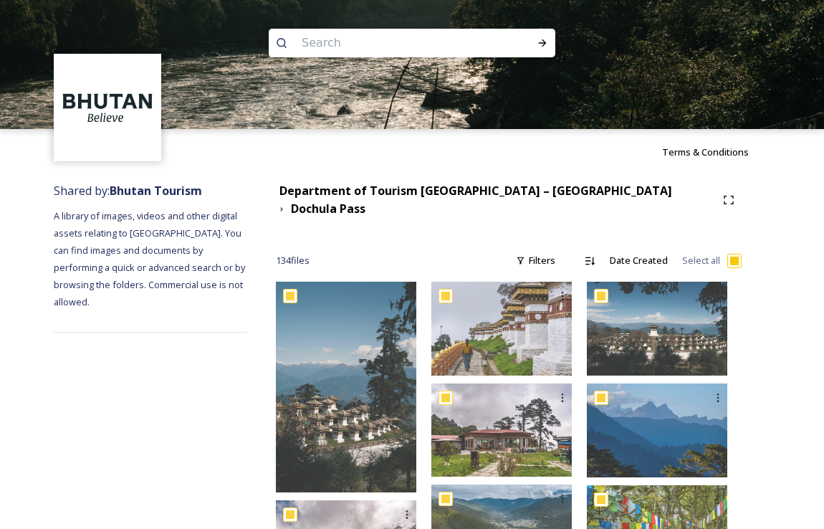
checkbox input "true"
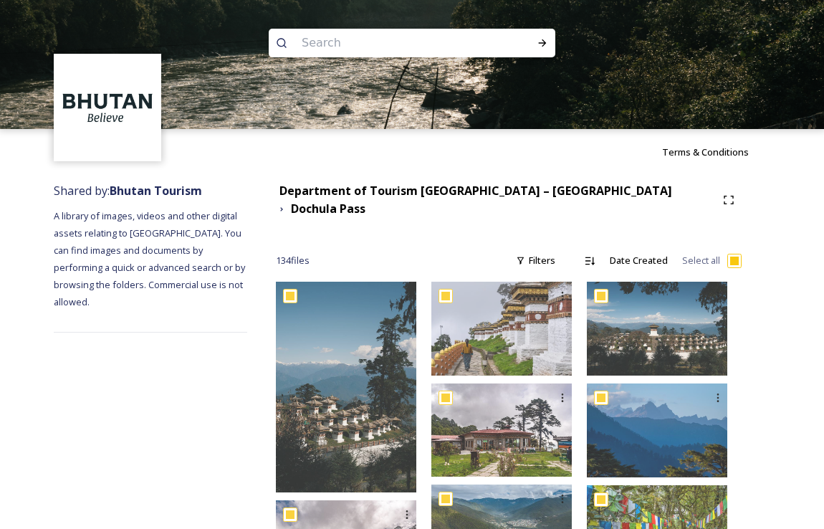
checkbox input "true"
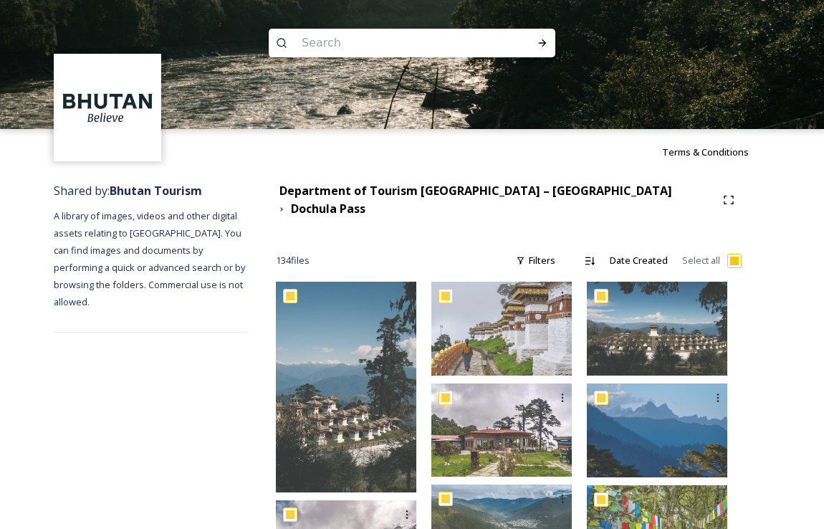
checkbox input "true"
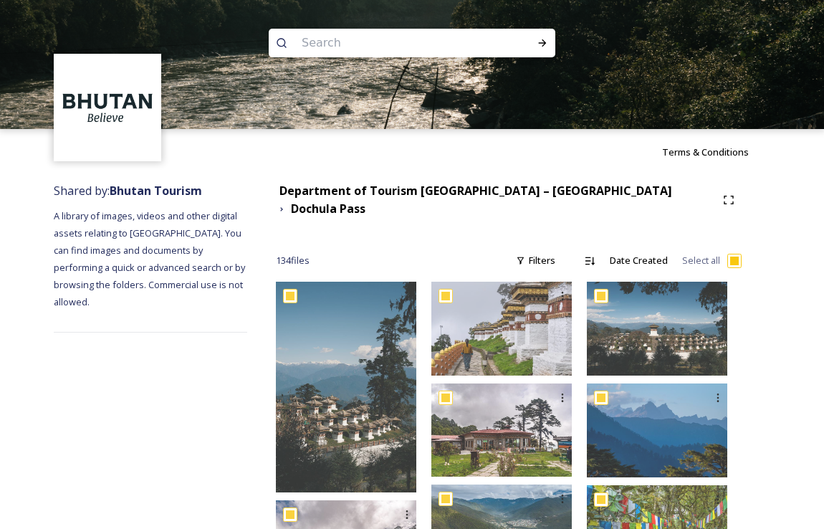
checkbox input "true"
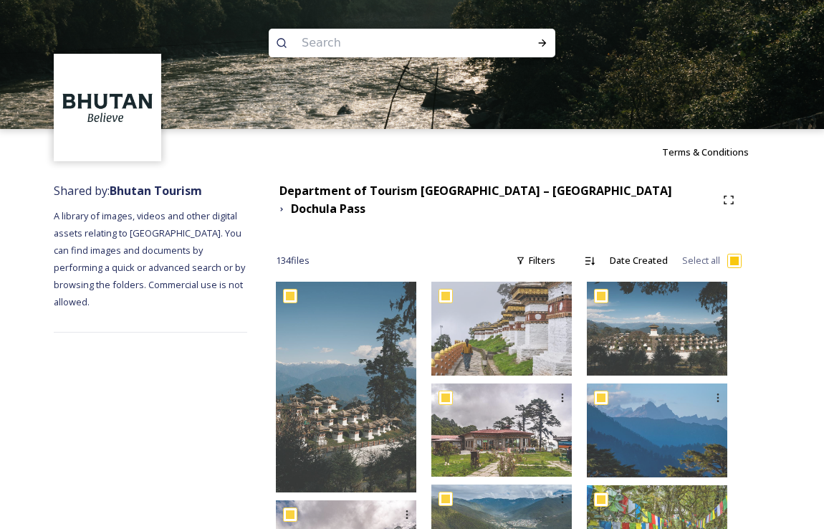
checkbox input "true"
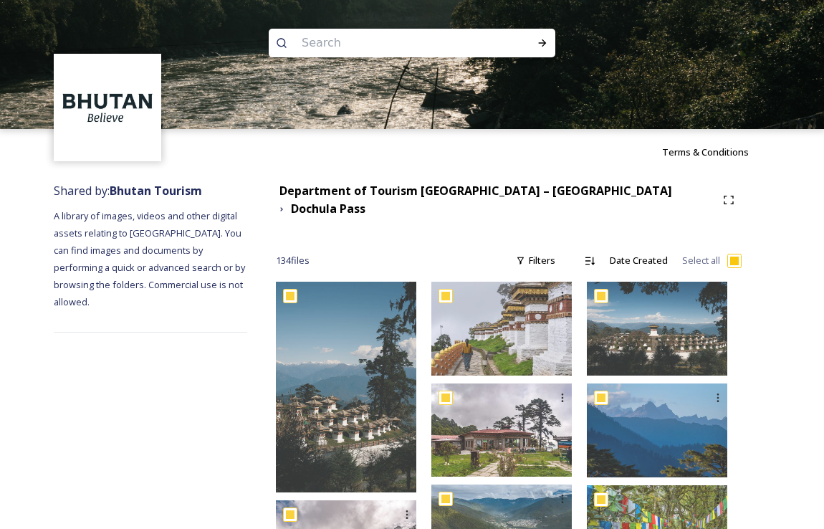
checkbox input "true"
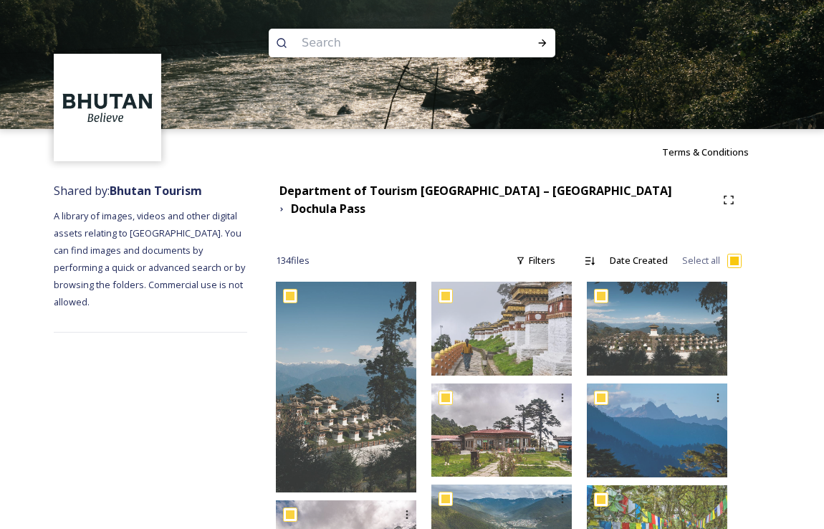
checkbox input "true"
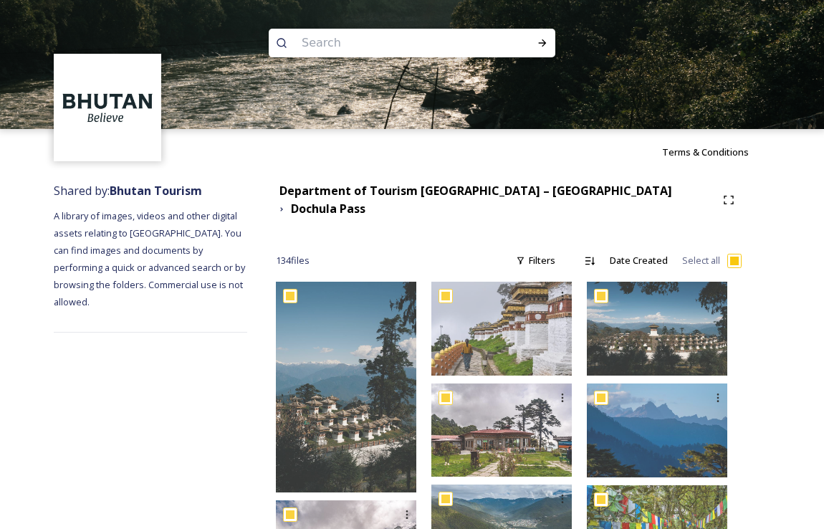
checkbox input "true"
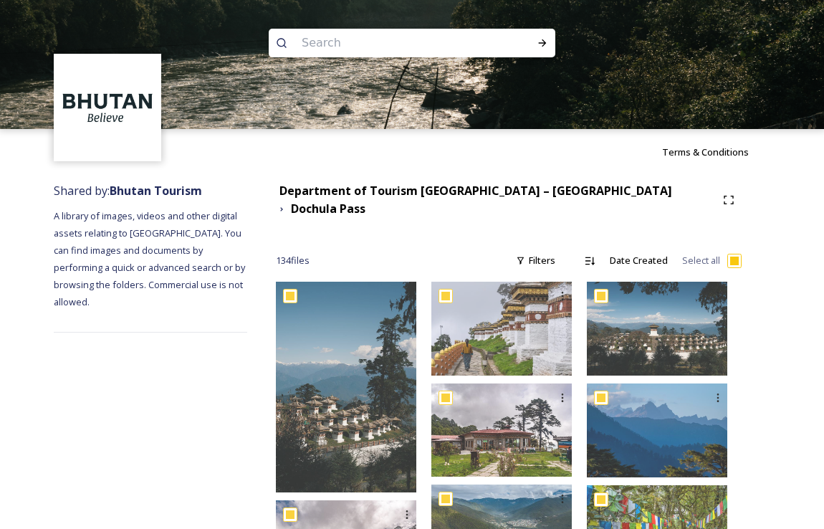
checkbox input "true"
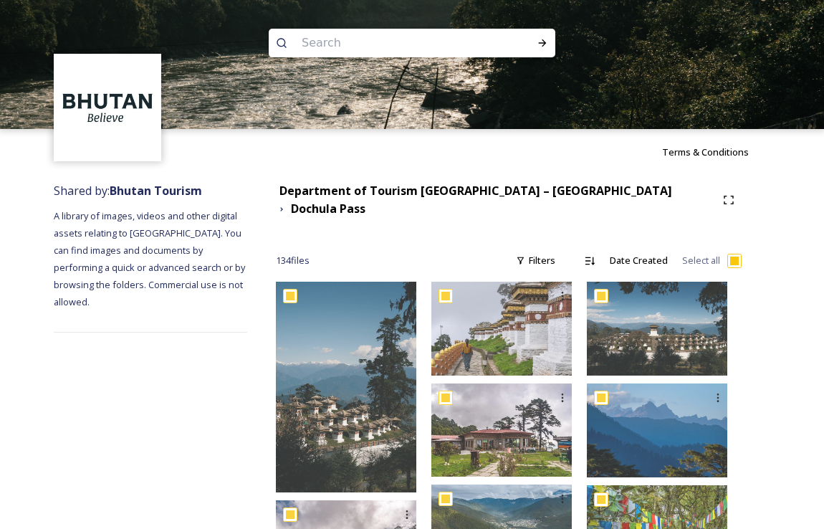
checkbox input "true"
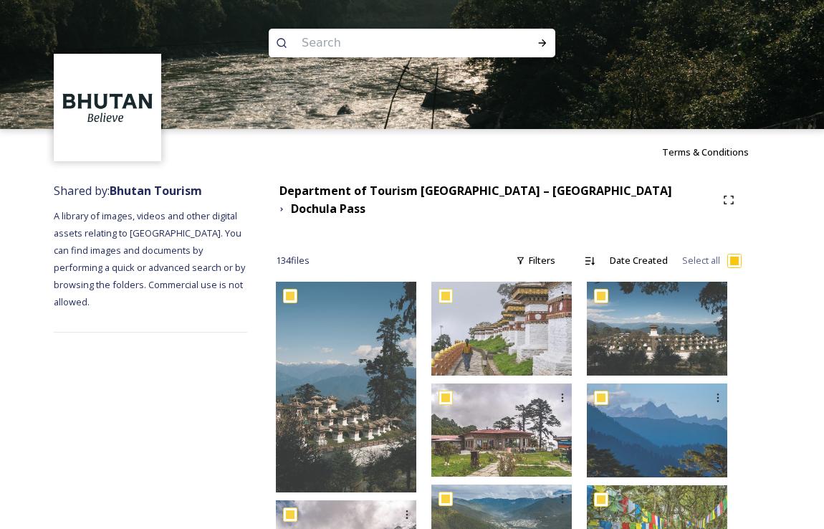
checkbox input "true"
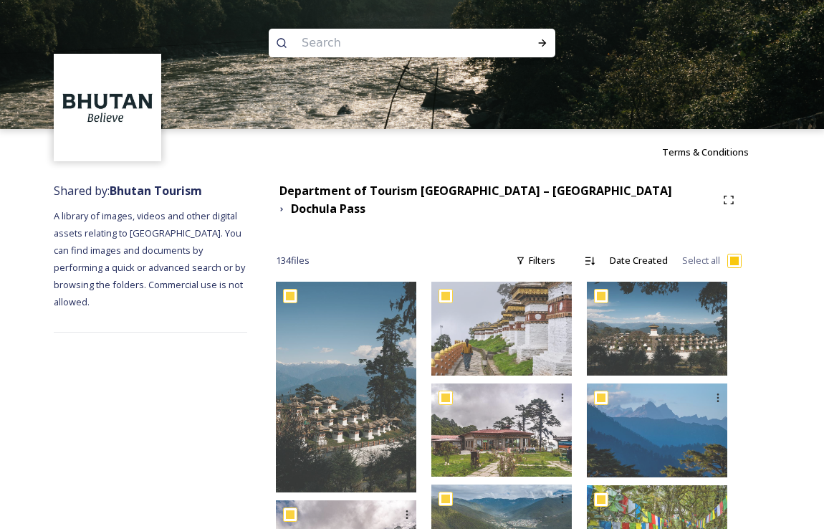
checkbox input "true"
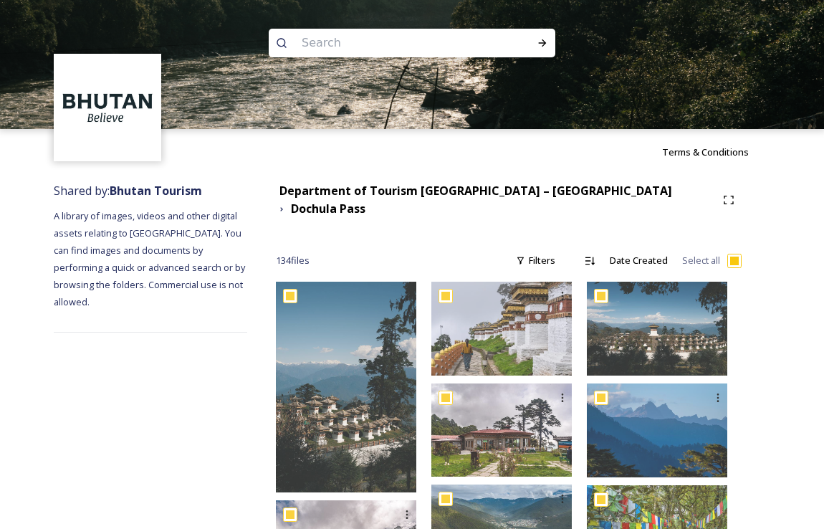
checkbox input "true"
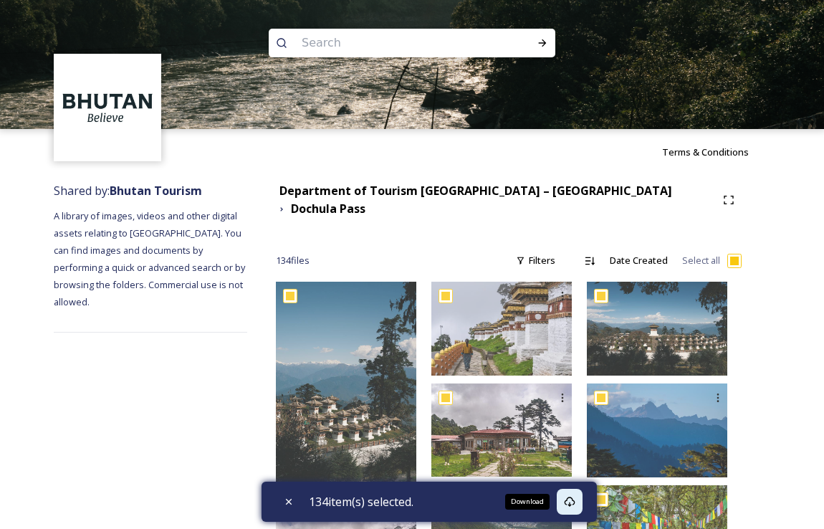
click at [570, 502] on icon at bounding box center [569, 501] width 11 height 11
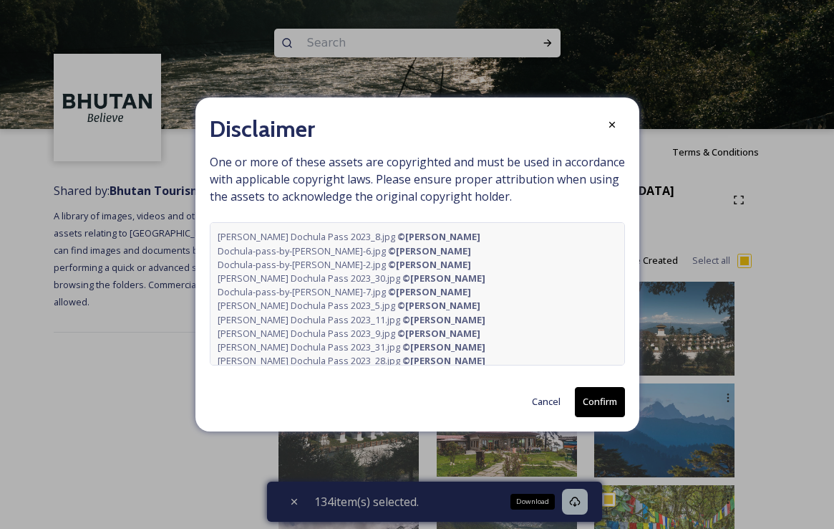
click at [600, 403] on button "Confirm" at bounding box center [600, 401] width 50 height 29
